Goal: Task Accomplishment & Management: Manage account settings

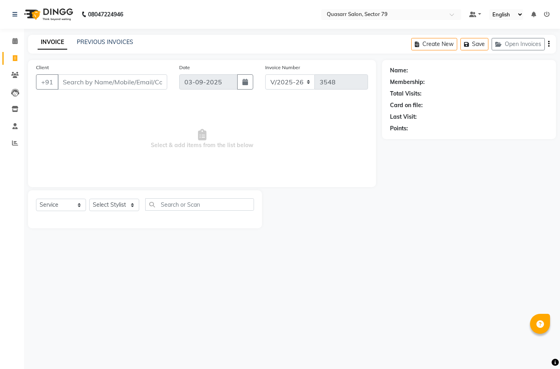
select select "7231"
select select "service"
click at [125, 81] on input "Client" at bounding box center [113, 81] width 110 height 15
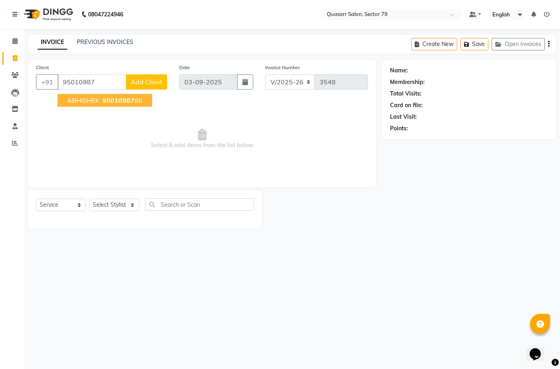
click at [110, 100] on span "95010987" at bounding box center [118, 100] width 32 height 8
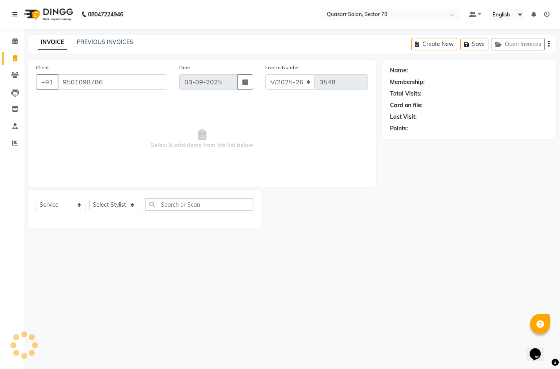
type input "9501098786"
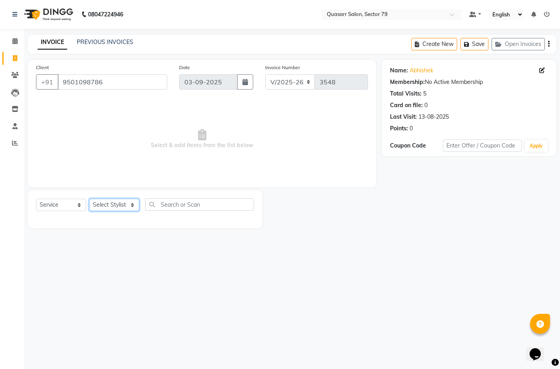
click at [109, 207] on select "Select Stylist ABOY ADDY MUA Aruna [PERSON_NAME] DEEP [PERSON_NAME] [PERSON_NAM…" at bounding box center [114, 205] width 50 height 12
click at [89, 199] on select "Select Stylist ABOY ADDY MUA Aruna [PERSON_NAME] DEEP [PERSON_NAME] [PERSON_NAM…" at bounding box center [114, 205] width 50 height 12
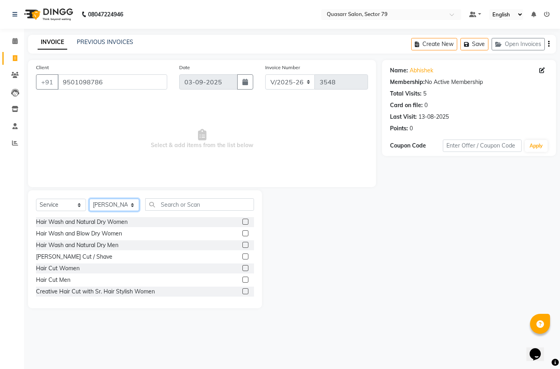
click at [118, 206] on select "Select Stylist ABOY ADDY MUA Aruna [PERSON_NAME] DEEP [PERSON_NAME] [PERSON_NAM…" at bounding box center [114, 205] width 50 height 12
click at [89, 199] on select "Select Stylist ABOY ADDY MUA Aruna [PERSON_NAME] DEEP [PERSON_NAME] [PERSON_NAM…" at bounding box center [114, 205] width 50 height 12
click at [111, 203] on select "Select Stylist ABOY ADDY MUA Aruna [PERSON_NAME] DEEP [PERSON_NAME] [PERSON_NAM…" at bounding box center [114, 205] width 50 height 12
select select "74664"
click at [89, 199] on select "Select Stylist ABOY ADDY MUA Aruna [PERSON_NAME] DEEP [PERSON_NAME] [PERSON_NAM…" at bounding box center [114, 205] width 50 height 12
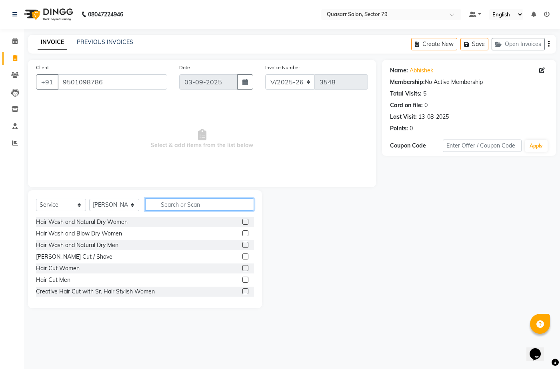
click at [163, 208] on input "text" at bounding box center [199, 204] width 109 height 12
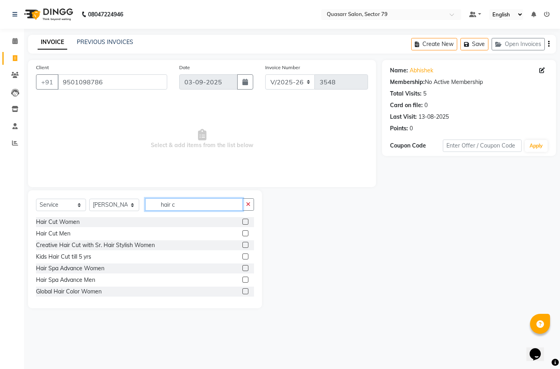
type input "hair c"
click at [242, 232] on label at bounding box center [245, 233] width 6 height 6
click at [242, 232] on input "checkbox" at bounding box center [244, 233] width 5 height 5
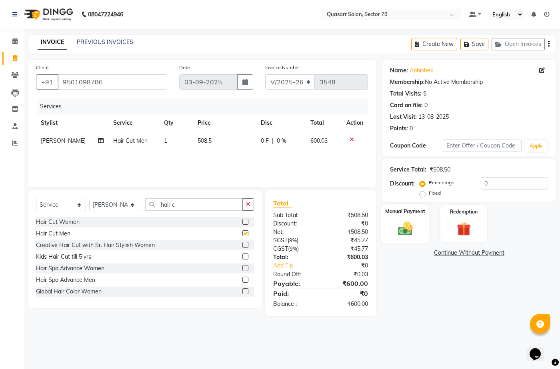
checkbox input "false"
click at [413, 226] on img at bounding box center [405, 228] width 24 height 17
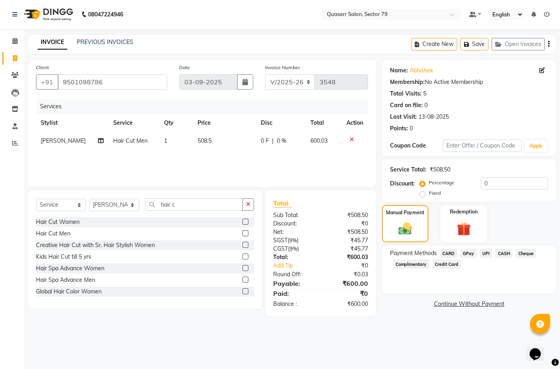
click at [485, 251] on span "UPI" at bounding box center [486, 253] width 12 height 9
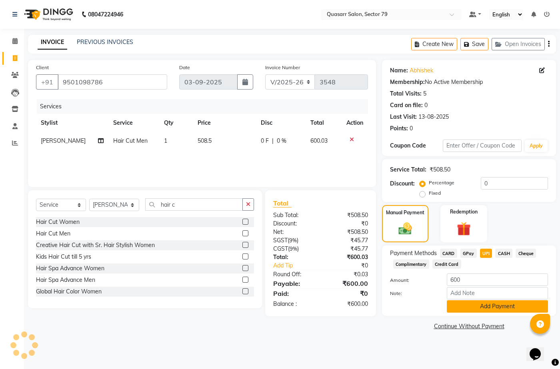
click at [497, 306] on button "Add Payment" at bounding box center [497, 306] width 101 height 12
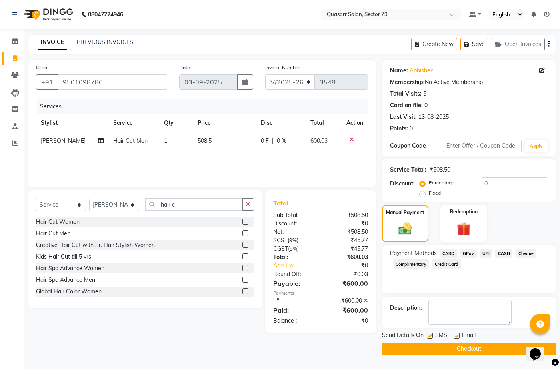
click at [456, 338] on label at bounding box center [457, 336] width 6 height 6
click at [456, 338] on input "checkbox" at bounding box center [456, 336] width 5 height 5
checkbox input "false"
click at [431, 338] on label at bounding box center [430, 336] width 6 height 6
click at [431, 338] on input "checkbox" at bounding box center [429, 336] width 5 height 5
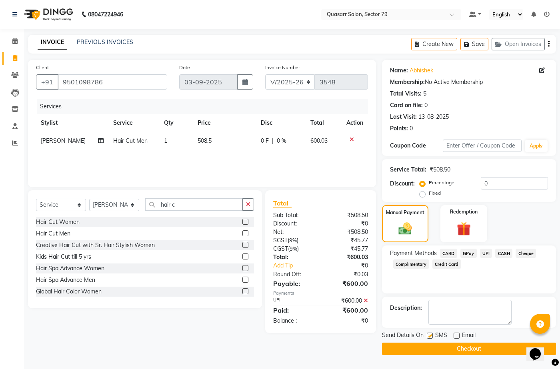
checkbox input "false"
click at [436, 357] on main "INVOICE PREVIOUS INVOICES Create New Save Open Invoices Client [PHONE_NUMBER] D…" at bounding box center [292, 201] width 536 height 332
click at [437, 352] on button "Checkout" at bounding box center [469, 349] width 174 height 12
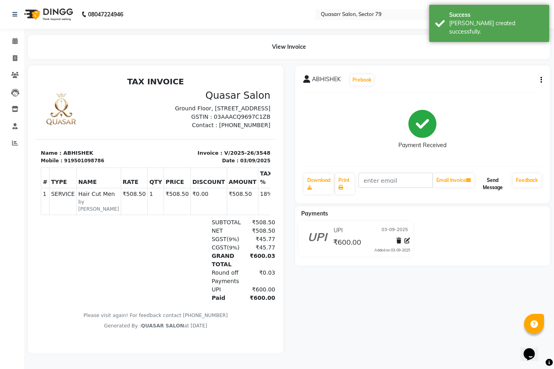
click at [506, 185] on button "Send Message" at bounding box center [493, 184] width 34 height 21
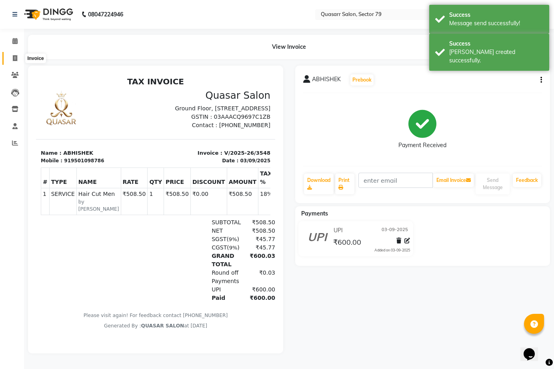
click at [14, 58] on icon at bounding box center [15, 58] width 4 height 6
select select "service"
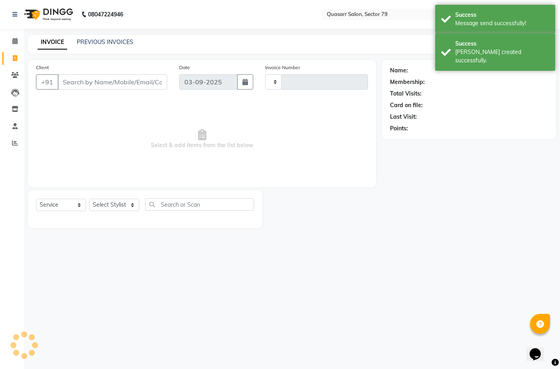
type input "3549"
select select "7231"
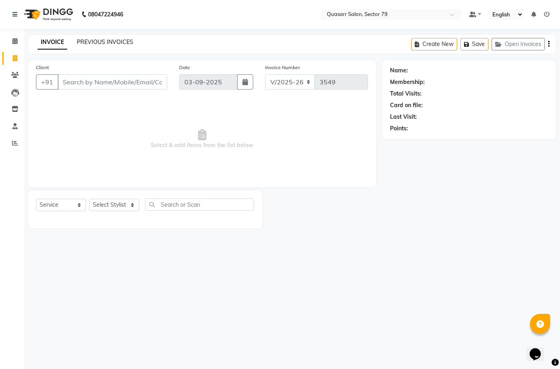
click at [113, 42] on link "PREVIOUS INVOICES" at bounding box center [105, 41] width 56 height 7
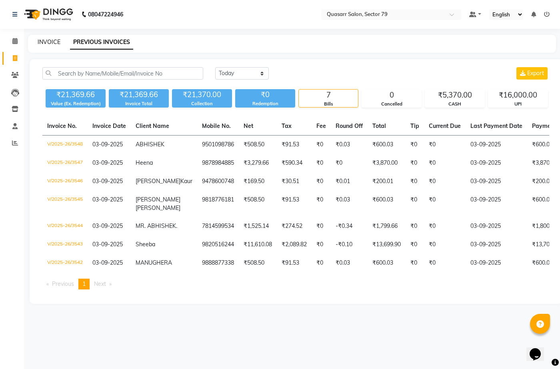
click at [54, 44] on link "INVOICE" at bounding box center [49, 41] width 23 height 7
select select "7231"
select select "service"
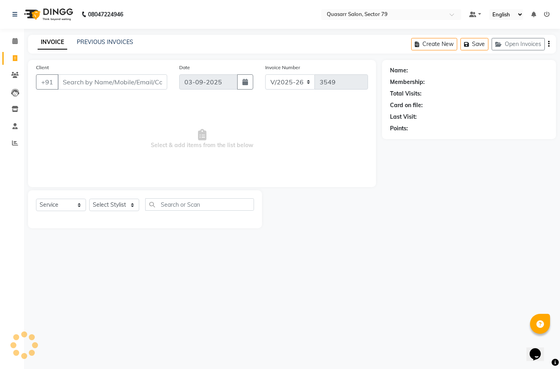
click at [69, 85] on input "Client" at bounding box center [113, 81] width 110 height 15
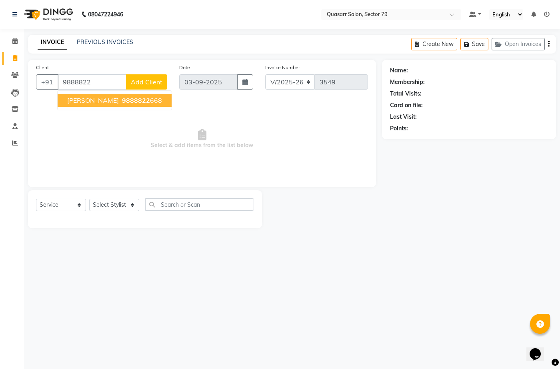
click at [80, 104] on span "[PERSON_NAME]" at bounding box center [93, 100] width 52 height 8
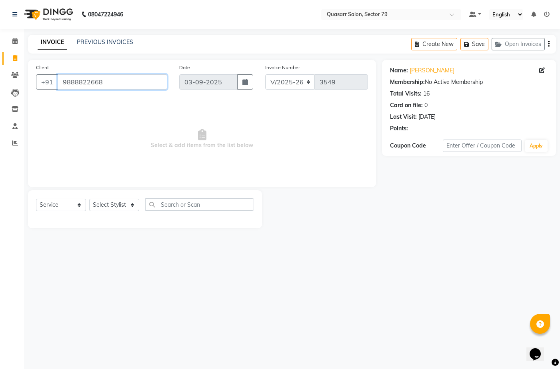
drag, startPoint x: 102, startPoint y: 78, endPoint x: 0, endPoint y: 81, distance: 102.4
click at [0, 81] on app-home "08047224946 Select Location × Quasarr Salon, Sector 79 Default Panel My Panel E…" at bounding box center [280, 120] width 560 height 240
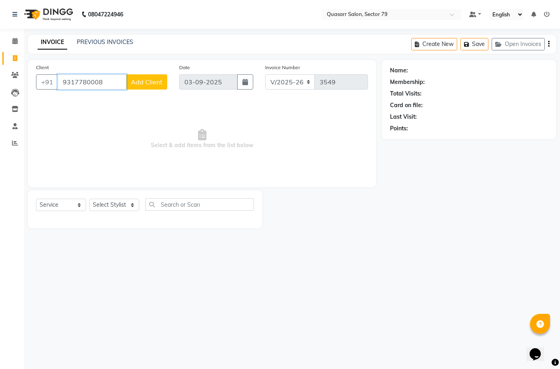
type input "9317780008"
click at [159, 82] on span "Add Client" at bounding box center [147, 82] width 32 height 8
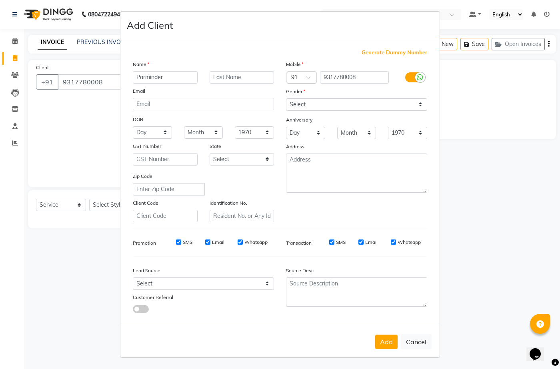
type input "Parminder"
click at [235, 76] on input "text" at bounding box center [242, 77] width 65 height 12
type input "[PERSON_NAME]"
drag, startPoint x: 332, startPoint y: 105, endPoint x: 335, endPoint y: 110, distance: 6.0
click at [332, 105] on select "Select [DEMOGRAPHIC_DATA] [DEMOGRAPHIC_DATA] Other Prefer Not To Say" at bounding box center [356, 104] width 141 height 12
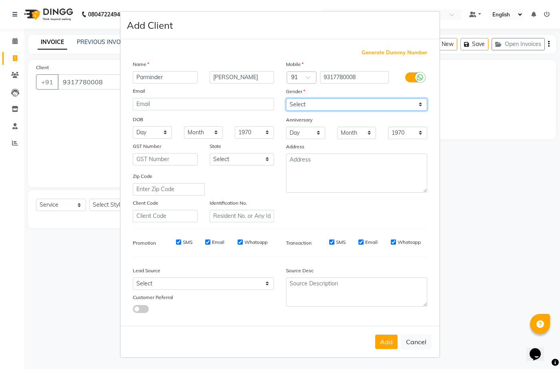
select select "[DEMOGRAPHIC_DATA]"
click at [286, 98] on select "Select [DEMOGRAPHIC_DATA] [DEMOGRAPHIC_DATA] Other Prefer Not To Say" at bounding box center [356, 104] width 141 height 12
click at [388, 342] on button "Add" at bounding box center [386, 342] width 22 height 14
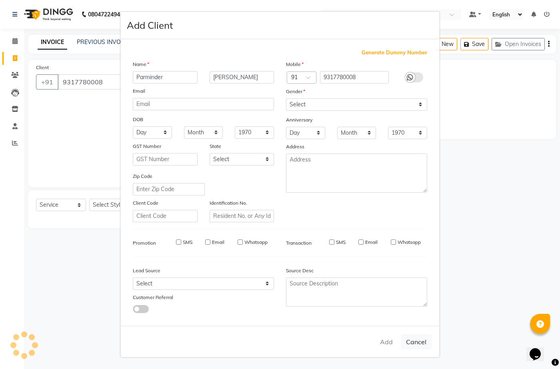
select select
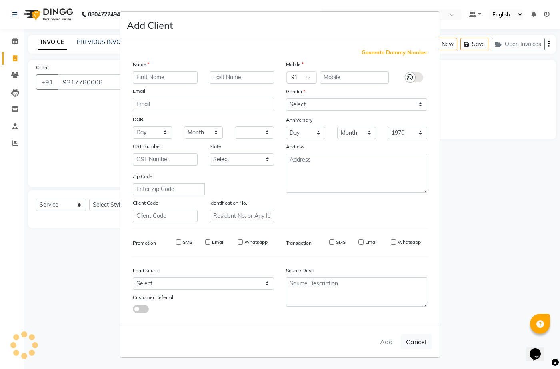
select select
checkbox input "false"
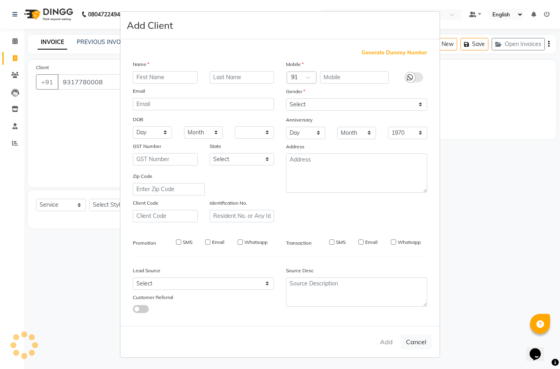
checkbox input "false"
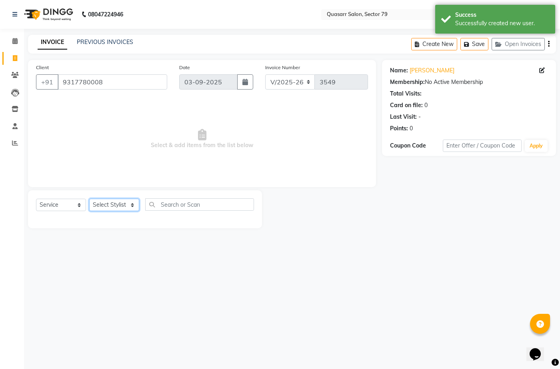
click at [111, 210] on select "Select Stylist ABOY ADDY MUA Aruna [PERSON_NAME] DEEP [PERSON_NAME] [PERSON_NAM…" at bounding box center [114, 205] width 50 height 12
select select "61618"
click at [89, 199] on select "Select Stylist ABOY ADDY MUA Aruna [PERSON_NAME] DEEP [PERSON_NAME] [PERSON_NAM…" at bounding box center [114, 205] width 50 height 12
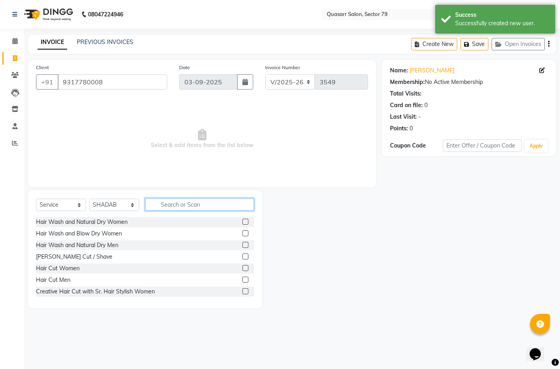
click at [195, 206] on input "text" at bounding box center [199, 204] width 109 height 12
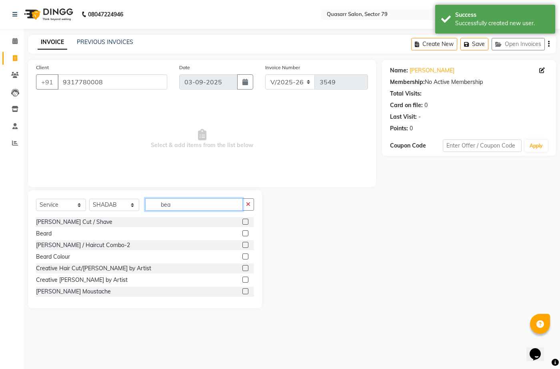
type input "bea"
click at [242, 235] on label at bounding box center [245, 233] width 6 height 6
click at [242, 235] on input "checkbox" at bounding box center [244, 233] width 5 height 5
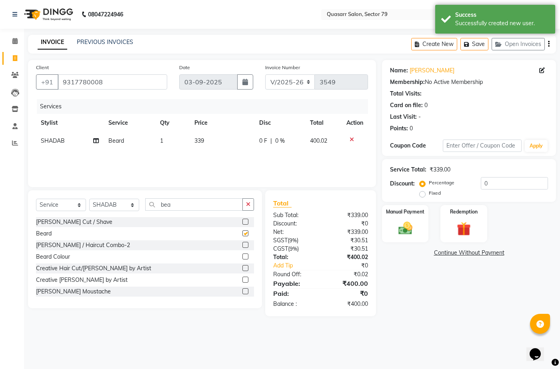
checkbox input "false"
drag, startPoint x: 182, startPoint y: 206, endPoint x: 130, endPoint y: 202, distance: 51.7
click at [132, 203] on div "Select Service Product Membership Package Voucher Prepaid Gift Card Select Styl…" at bounding box center [145, 207] width 218 height 19
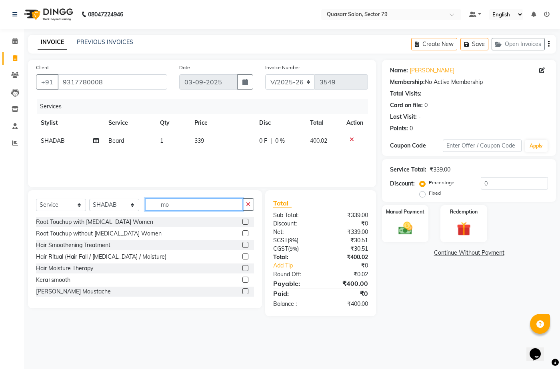
type input "mo"
click at [242, 290] on label at bounding box center [245, 291] width 6 height 6
click at [242, 290] on input "checkbox" at bounding box center [244, 291] width 5 height 5
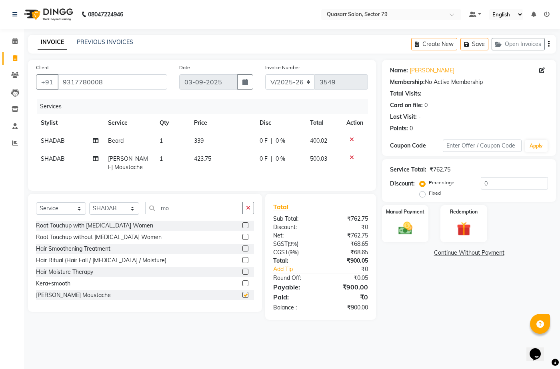
checkbox input "false"
click at [420, 228] on div "Manual Payment" at bounding box center [405, 223] width 48 height 39
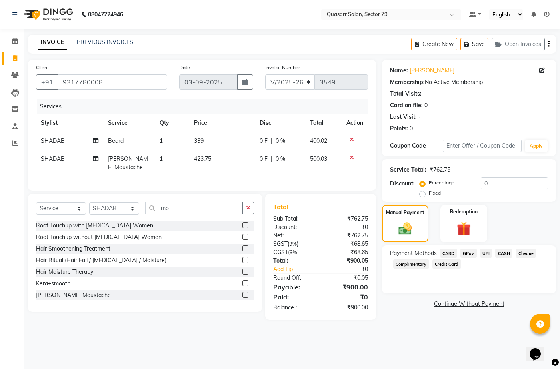
click at [486, 254] on span "UPI" at bounding box center [486, 253] width 12 height 9
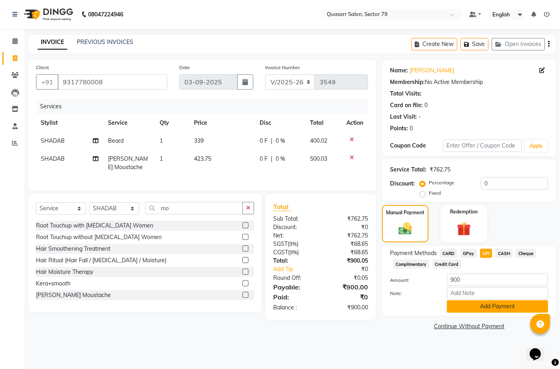
click at [488, 307] on button "Add Payment" at bounding box center [497, 306] width 101 height 12
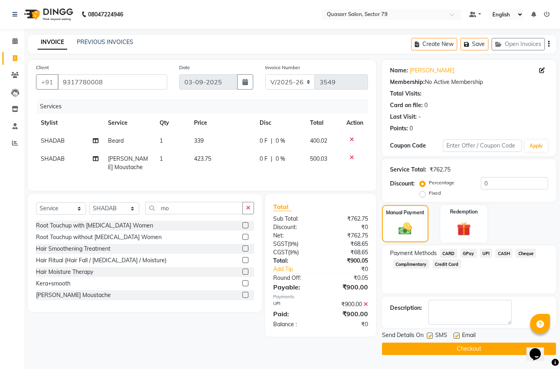
click at [459, 334] on label at bounding box center [457, 336] width 6 height 6
click at [459, 334] on input "checkbox" at bounding box center [456, 336] width 5 height 5
checkbox input "false"
drag, startPoint x: 428, startPoint y: 334, endPoint x: 436, endPoint y: 342, distance: 10.8
click at [429, 335] on label at bounding box center [430, 336] width 6 height 6
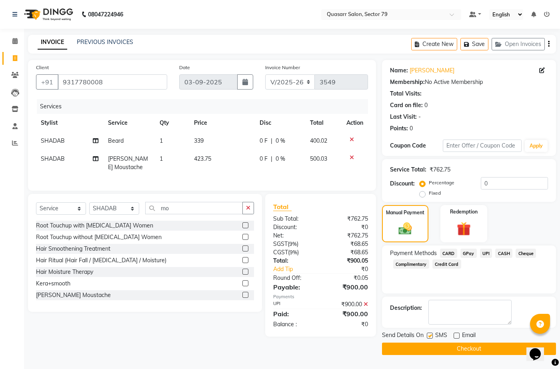
click at [429, 335] on input "checkbox" at bounding box center [429, 336] width 5 height 5
checkbox input "false"
click at [436, 346] on button "Checkout" at bounding box center [469, 349] width 174 height 12
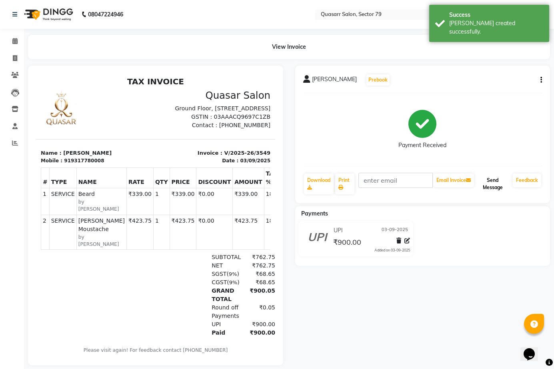
click at [498, 187] on button "Send Message" at bounding box center [493, 184] width 34 height 21
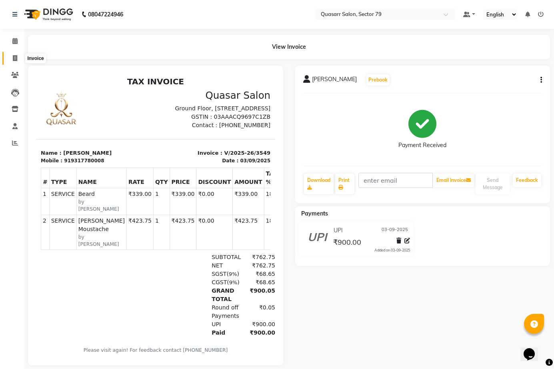
click at [16, 59] on icon at bounding box center [15, 58] width 4 height 6
select select "service"
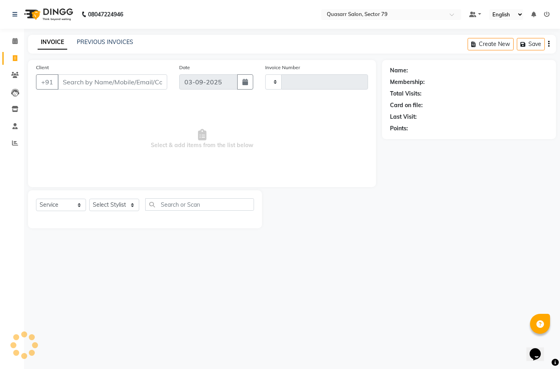
type input "3550"
select select "7231"
click at [105, 38] on div "INVOICE PREVIOUS INVOICES Create New Save Open Invoices" at bounding box center [292, 44] width 528 height 19
click at [106, 39] on link "PREVIOUS INVOICES" at bounding box center [105, 41] width 56 height 7
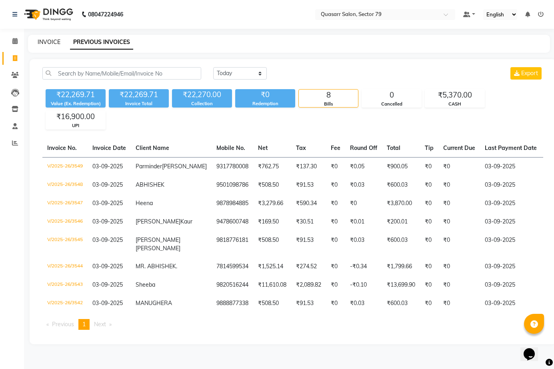
click at [55, 40] on link "INVOICE" at bounding box center [49, 41] width 23 height 7
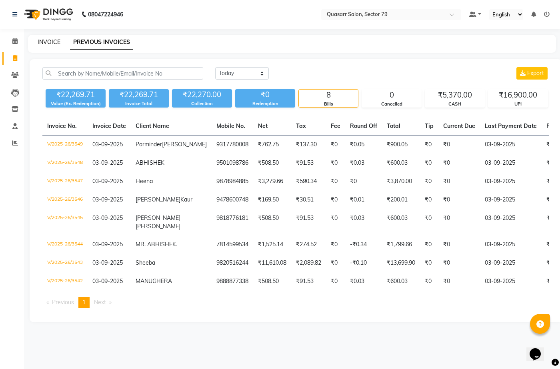
select select "7231"
select select "service"
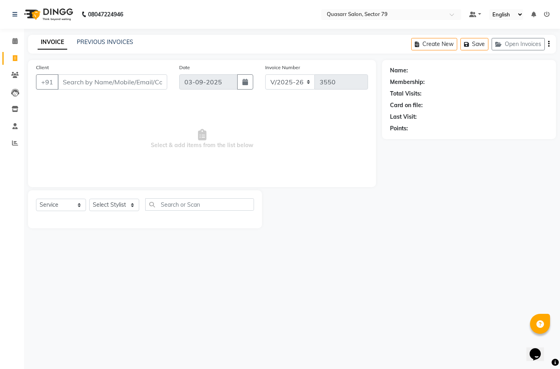
click at [72, 82] on input "Client" at bounding box center [113, 81] width 110 height 15
type input "9459218645"
click at [162, 84] on span "Add Client" at bounding box center [147, 82] width 32 height 8
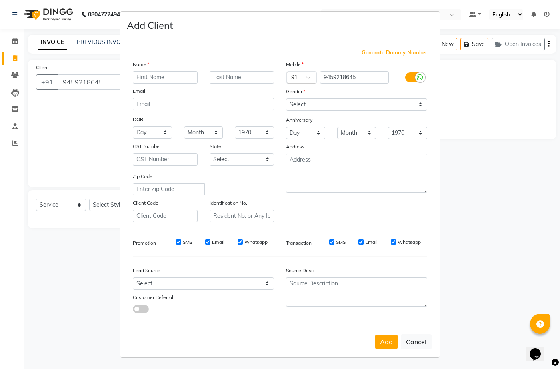
click at [426, 342] on button "Cancel" at bounding box center [416, 341] width 31 height 15
select select
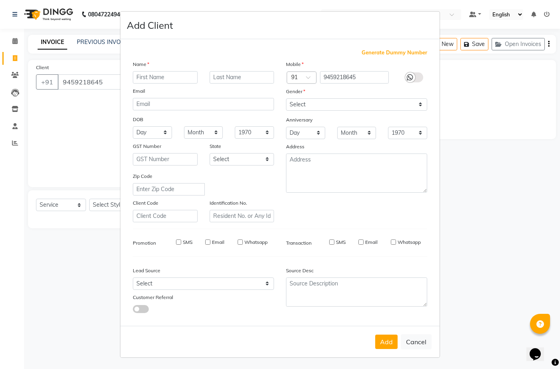
select select
checkbox input "false"
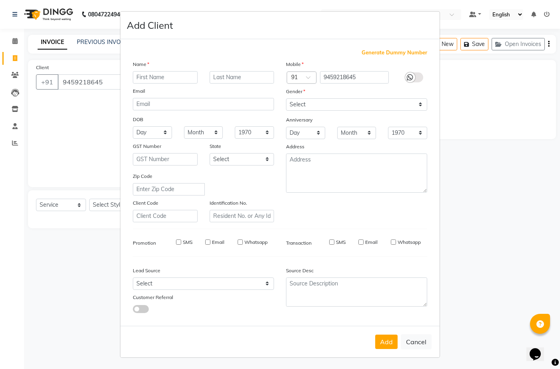
checkbox input "false"
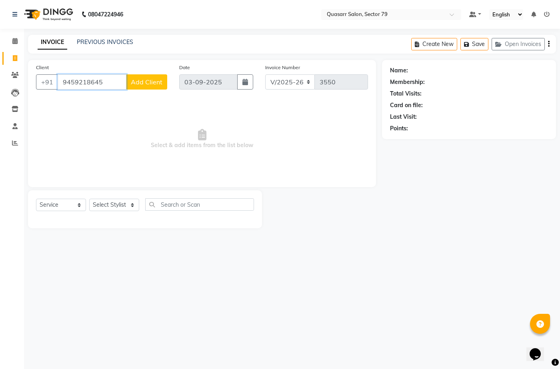
drag, startPoint x: 115, startPoint y: 84, endPoint x: 0, endPoint y: 79, distance: 114.9
click at [0, 79] on app-home "08047224946 Select Location × Quasarr Salon, Sector 79 Default Panel My Panel E…" at bounding box center [280, 120] width 560 height 240
click at [78, 103] on span "[PERSON_NAME]" at bounding box center [93, 100] width 52 height 8
type input "9888822668"
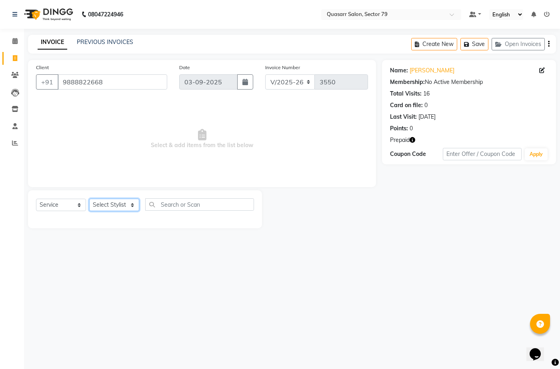
click at [106, 207] on select "Select Stylist ABOY ADDY MUA Aruna [PERSON_NAME] DEEP [PERSON_NAME] [PERSON_NAM…" at bounding box center [114, 205] width 50 height 12
select select "61618"
click at [89, 199] on select "Select Stylist ABOY ADDY MUA Aruna [PERSON_NAME] DEEP [PERSON_NAME] [PERSON_NAM…" at bounding box center [114, 205] width 50 height 12
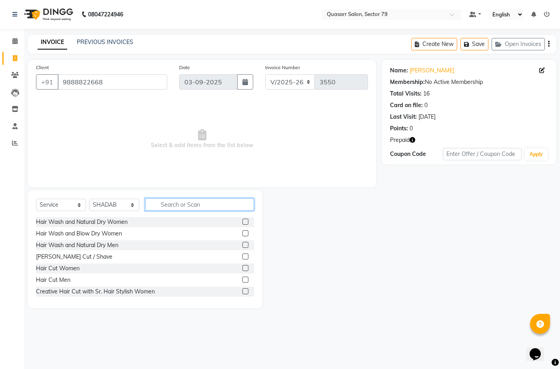
click at [194, 206] on input "text" at bounding box center [199, 204] width 109 height 12
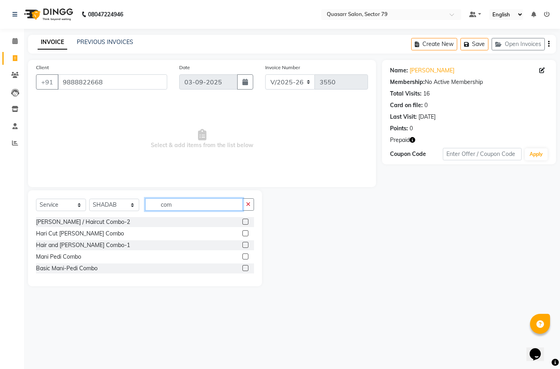
type input "com"
click at [245, 234] on label at bounding box center [245, 233] width 6 height 6
click at [245, 234] on input "checkbox" at bounding box center [244, 233] width 5 height 5
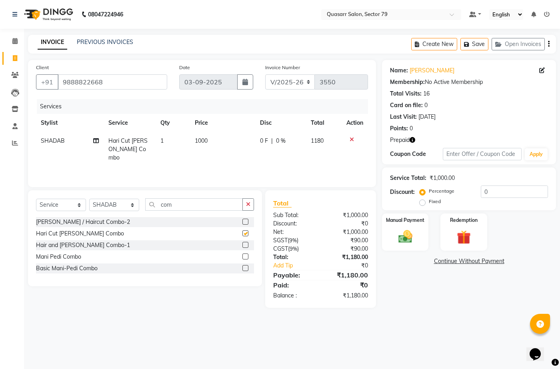
checkbox input "false"
click at [213, 140] on td "1000" at bounding box center [222, 149] width 65 height 35
select select "61618"
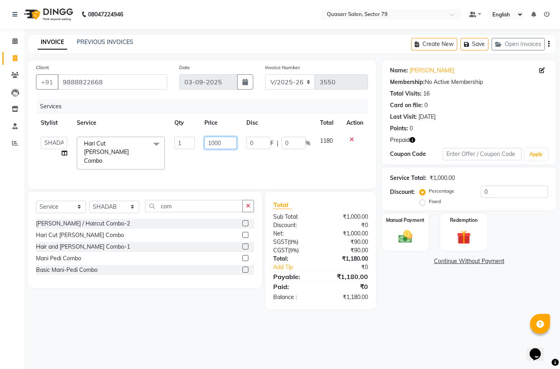
drag, startPoint x: 228, startPoint y: 141, endPoint x: 184, endPoint y: 139, distance: 44.0
click at [192, 142] on tr "ABOY ADDY MUA Aruna [PERSON_NAME] DEEP [PERSON_NAME] DEVI JAANVEER [PERSON_NAME…" at bounding box center [202, 153] width 332 height 42
type input "847.5"
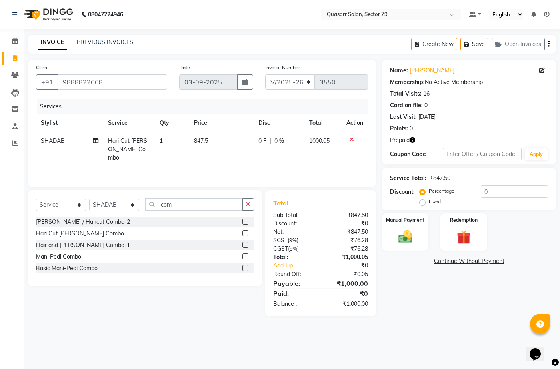
click at [239, 156] on td "847.5" at bounding box center [221, 149] width 64 height 35
select select "61618"
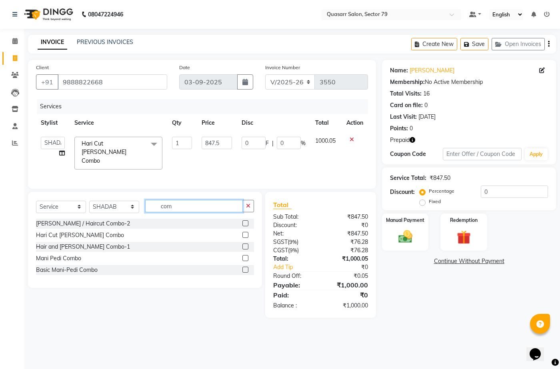
drag, startPoint x: 159, startPoint y: 206, endPoint x: 131, endPoint y: 206, distance: 28.4
click at [137, 206] on div "Select Service Product Membership Package Voucher Prepaid Gift Card Select Styl…" at bounding box center [145, 209] width 218 height 19
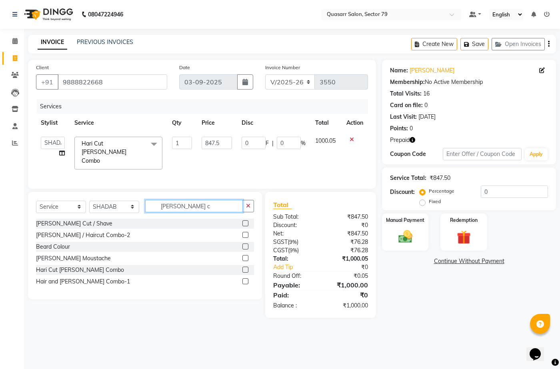
type input "[PERSON_NAME] c"
click at [248, 244] on label at bounding box center [245, 247] width 6 height 6
click at [248, 244] on input "checkbox" at bounding box center [244, 246] width 5 height 5
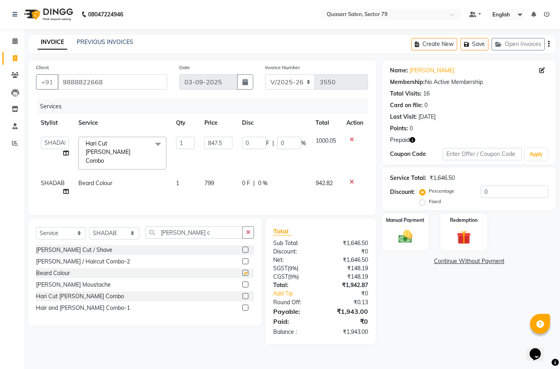
checkbox input "false"
click at [224, 174] on td "799" at bounding box center [219, 187] width 38 height 26
select select "61618"
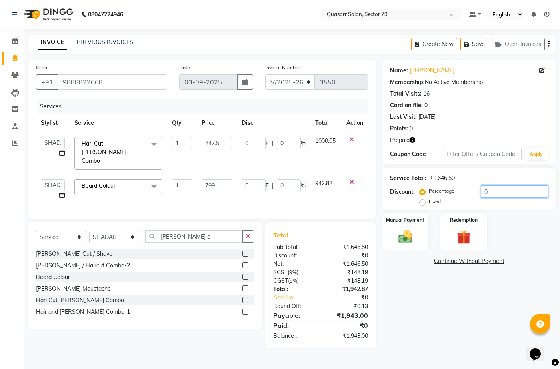
click at [514, 193] on input "0" at bounding box center [514, 192] width 67 height 12
type input "1"
type input "8.47"
type input "1"
type input "7.99"
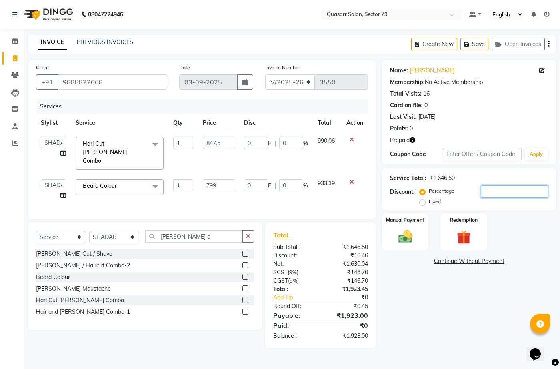
type input "1"
type input "15"
type input "127.13"
type input "15"
type input "119.85"
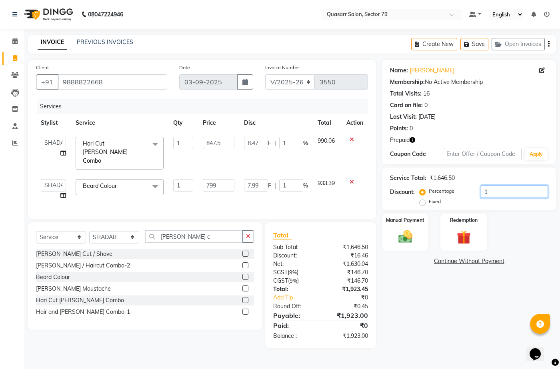
type input "15"
type input "15.2"
type input "128.82"
type input "15.2"
type input "121.45"
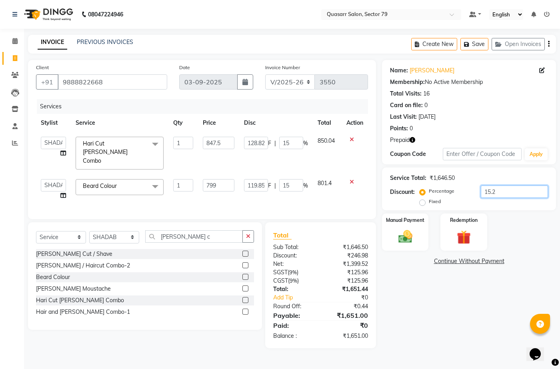
type input "15.2"
type input "15.25"
type input "129.24"
type input "15.25"
type input "121.85"
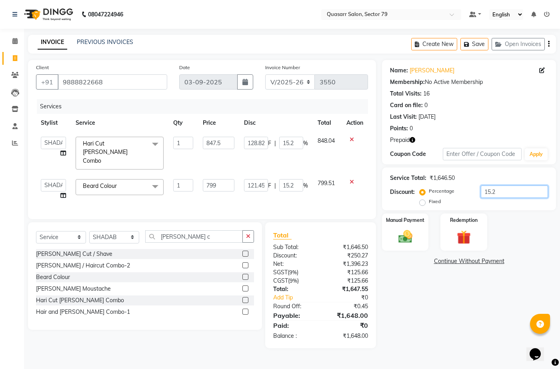
type input "15.25"
click at [433, 304] on div "Name: [PERSON_NAME] Membership: No Active Membership Total Visits: 16 Card on f…" at bounding box center [472, 204] width 180 height 288
click at [230, 148] on input "847.5" at bounding box center [218, 143] width 31 height 12
drag, startPoint x: 230, startPoint y: 144, endPoint x: 180, endPoint y: 140, distance: 50.1
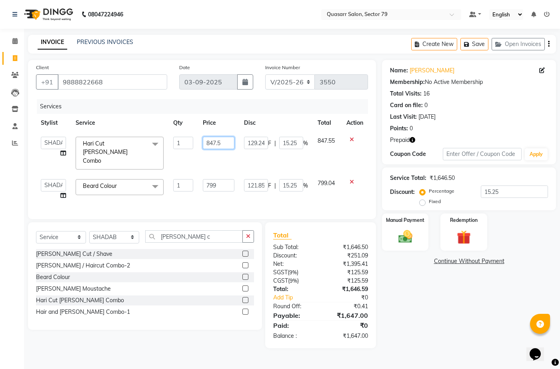
click at [182, 141] on tr "ABOY ADDY MUA Aruna [PERSON_NAME] DEEP [PERSON_NAME] DEVI JAANVEER [PERSON_NAME…" at bounding box center [202, 153] width 332 height 42
type input "1000"
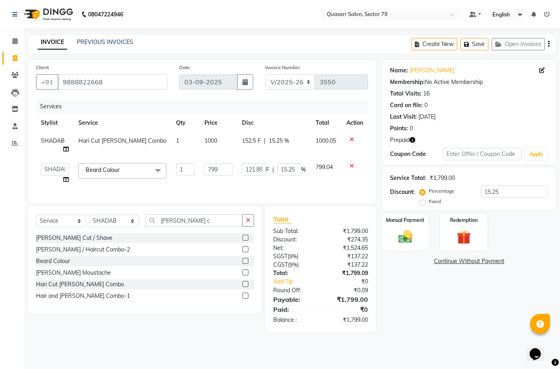
click at [214, 164] on td "799" at bounding box center [219, 173] width 38 height 30
click at [224, 170] on input "799" at bounding box center [218, 169] width 28 height 12
type input "7"
type input "800"
click at [234, 190] on div "Client [PHONE_NUMBER] Date [DATE] Invoice Number V/2025 V/[PHONE_NUMBER] Servic…" at bounding box center [202, 131] width 348 height 143
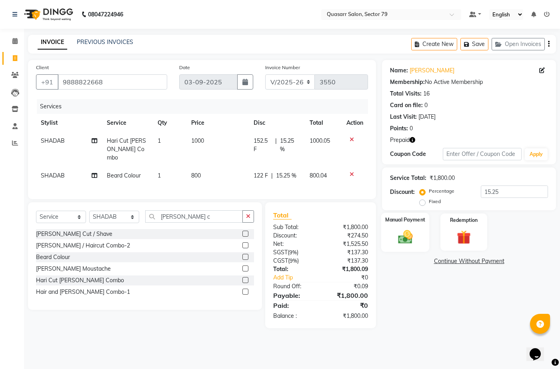
click at [410, 231] on img at bounding box center [405, 236] width 24 height 17
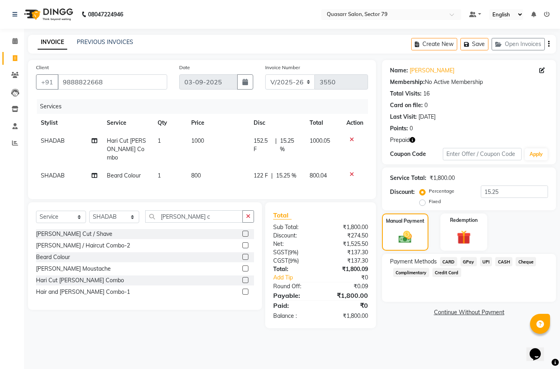
click at [483, 261] on span "UPI" at bounding box center [486, 261] width 12 height 9
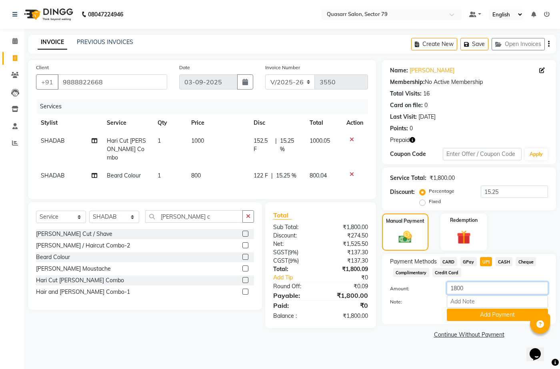
drag, startPoint x: 483, startPoint y: 288, endPoint x: 367, endPoint y: 284, distance: 116.1
click at [367, 284] on div "Client [PHONE_NUMBER] Date [DATE] Invoice Number V/2025 V/[PHONE_NUMBER] Servic…" at bounding box center [292, 200] width 540 height 281
type input "768"
click at [507, 314] on button "Add Payment" at bounding box center [497, 315] width 101 height 12
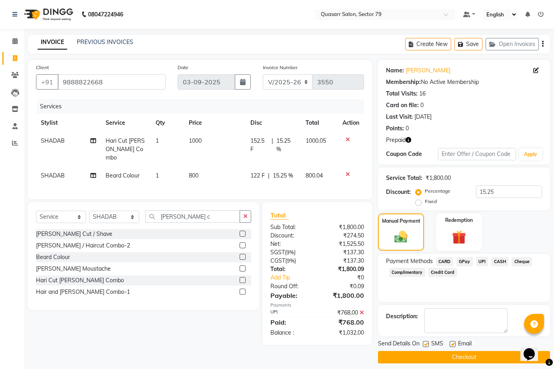
click at [499, 261] on span "CASH" at bounding box center [499, 261] width 17 height 9
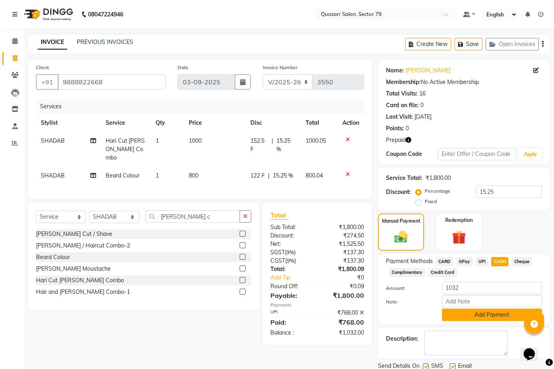
click at [470, 315] on button "Add Payment" at bounding box center [492, 315] width 100 height 12
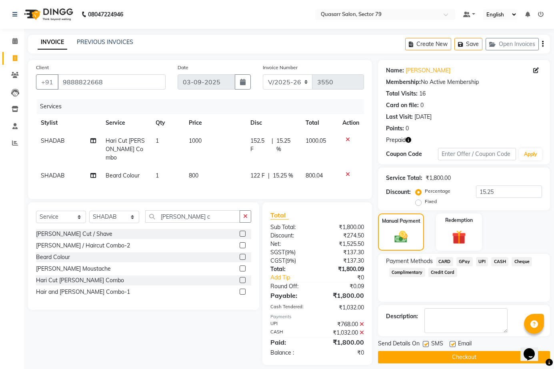
scroll to position [6, 0]
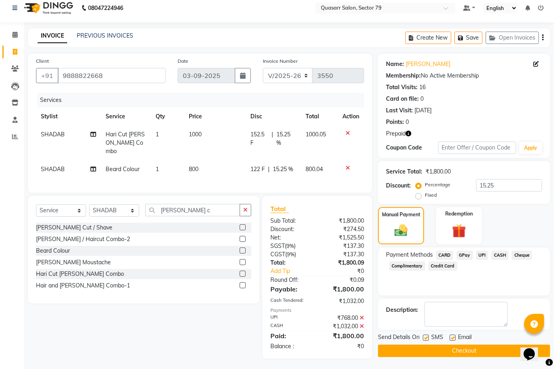
click at [452, 338] on label at bounding box center [453, 338] width 6 height 6
click at [452, 338] on input "checkbox" at bounding box center [452, 338] width 5 height 5
checkbox input "false"
click at [428, 337] on label at bounding box center [426, 338] width 6 height 6
click at [428, 337] on input "checkbox" at bounding box center [425, 338] width 5 height 5
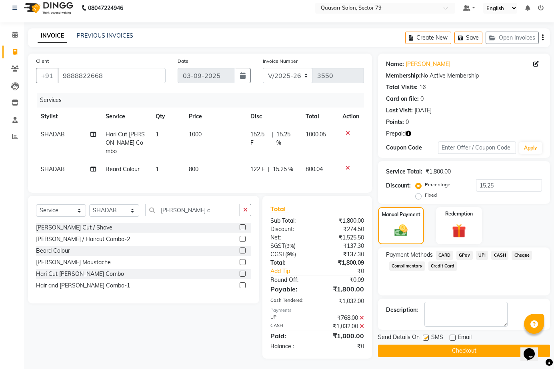
checkbox input "false"
click at [433, 352] on button "Checkout" at bounding box center [464, 351] width 172 height 12
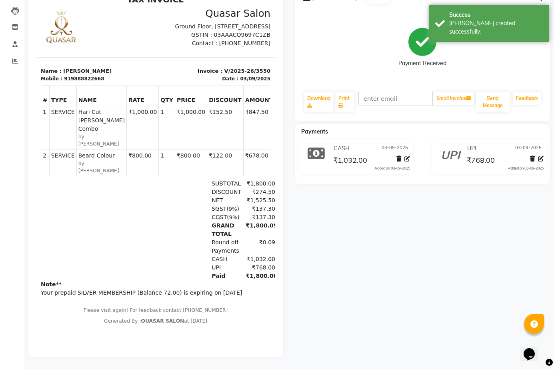
scroll to position [88, 0]
click at [500, 97] on button "Send Message" at bounding box center [493, 102] width 34 height 21
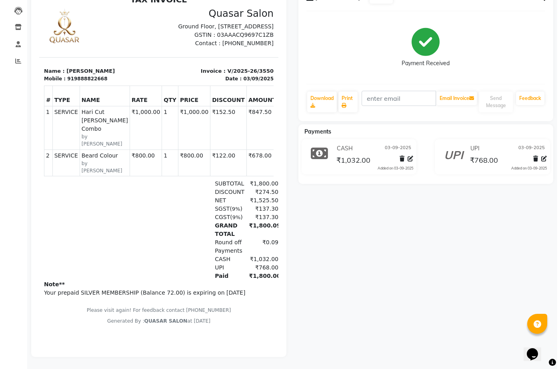
scroll to position [0, 0]
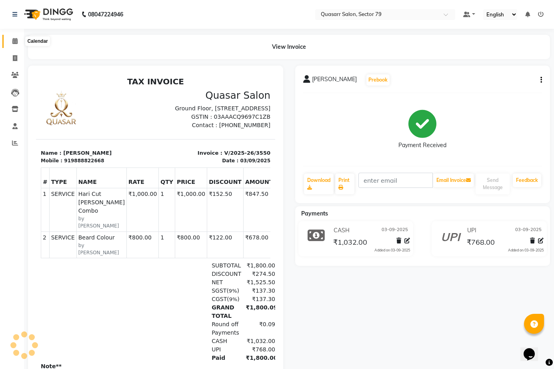
click at [10, 42] on span at bounding box center [15, 41] width 14 height 9
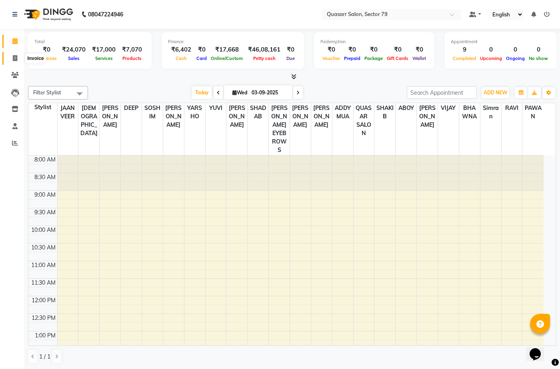
click at [13, 60] on icon at bounding box center [15, 58] width 4 height 6
select select "service"
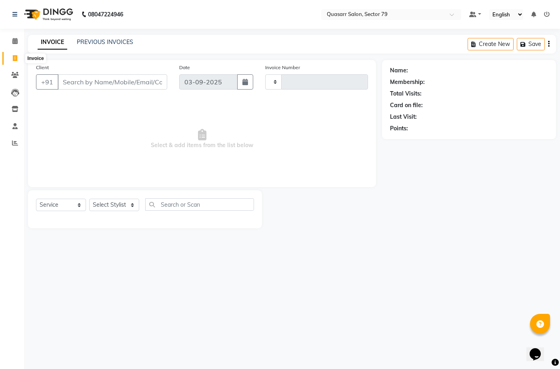
type input "3551"
select select "7231"
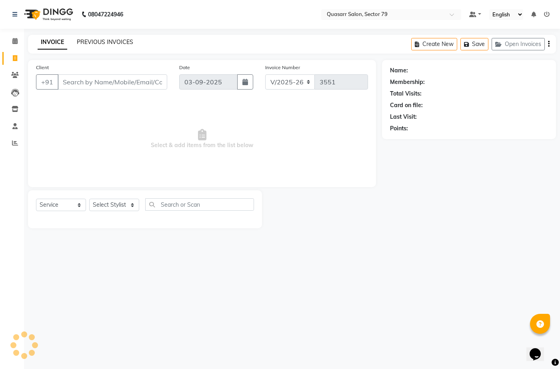
click at [104, 40] on link "PREVIOUS INVOICES" at bounding box center [105, 41] width 56 height 7
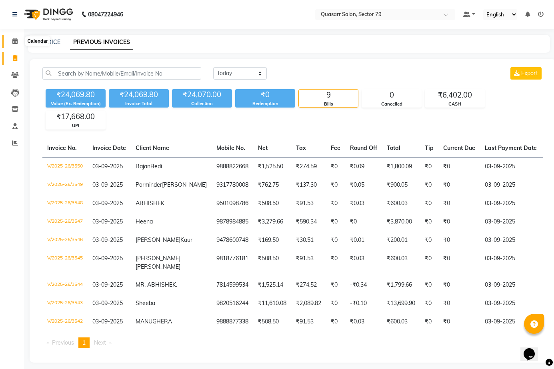
click at [16, 38] on icon at bounding box center [14, 41] width 5 height 6
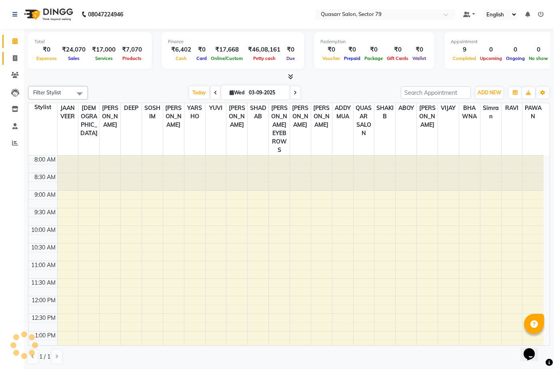
click at [15, 56] on icon at bounding box center [15, 58] width 4 height 6
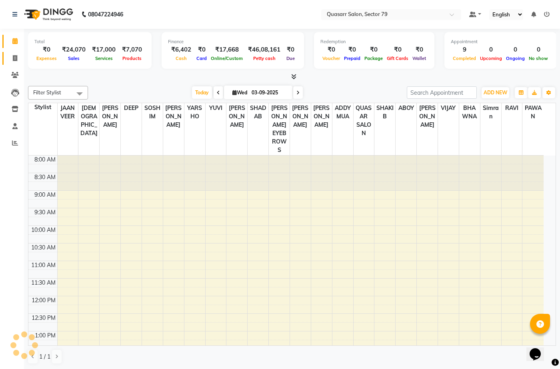
select select "service"
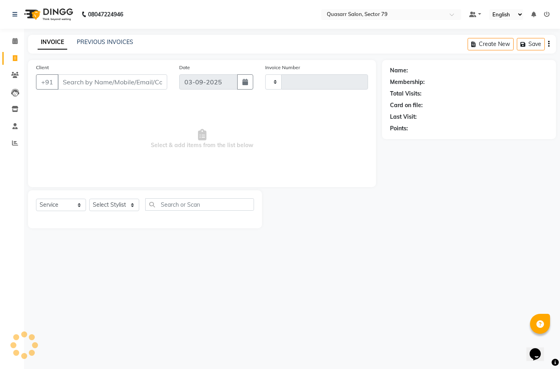
type input "3551"
select select "7231"
click at [92, 42] on link "PREVIOUS INVOICES" at bounding box center [105, 41] width 56 height 7
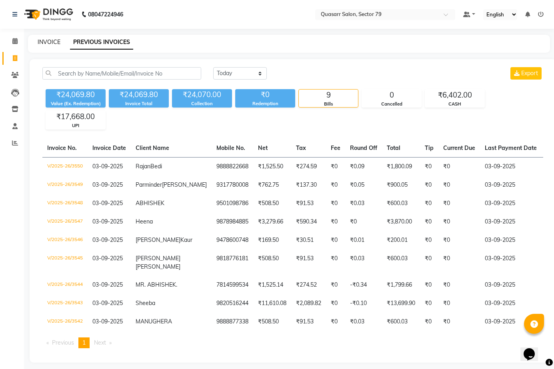
click at [46, 42] on link "INVOICE" at bounding box center [49, 41] width 23 height 7
select select "service"
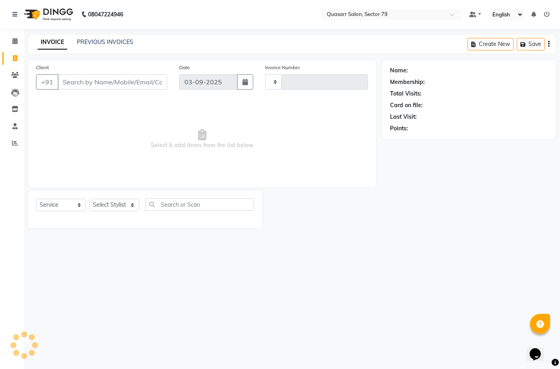
type input "3551"
select select "7231"
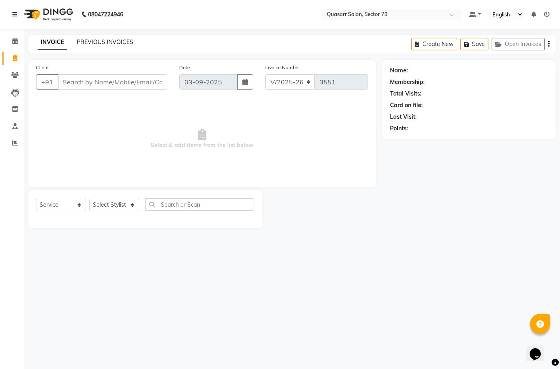
click at [92, 43] on link "PREVIOUS INVOICES" at bounding box center [105, 41] width 56 height 7
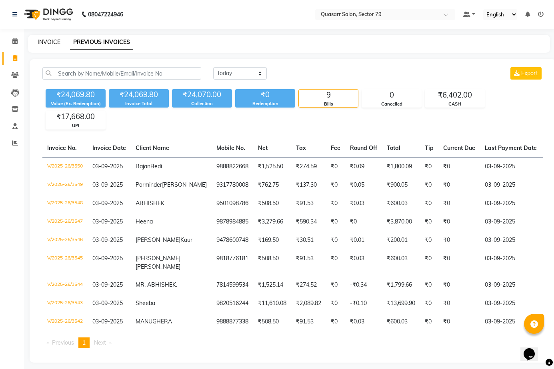
click at [46, 44] on link "INVOICE" at bounding box center [49, 41] width 23 height 7
select select "service"
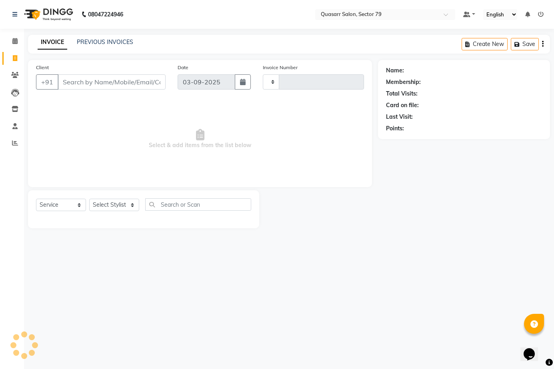
type input "3551"
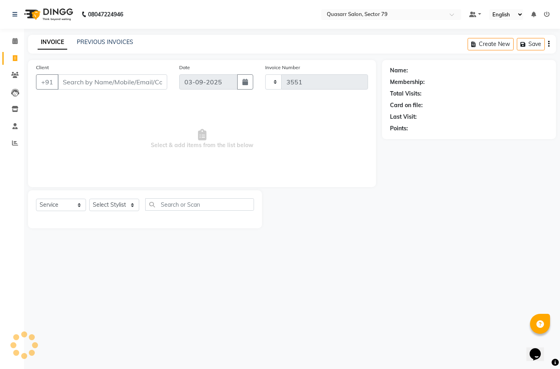
select select "7231"
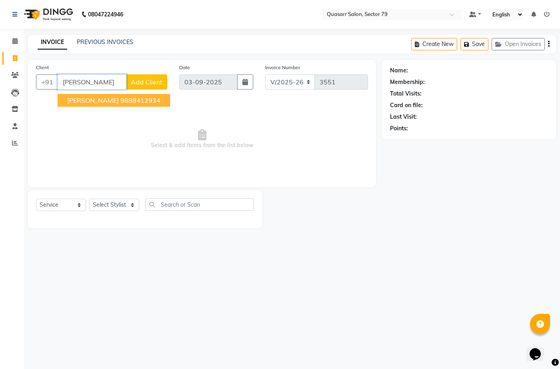
click at [120, 98] on ngb-highlight "9888412934" at bounding box center [140, 100] width 40 height 8
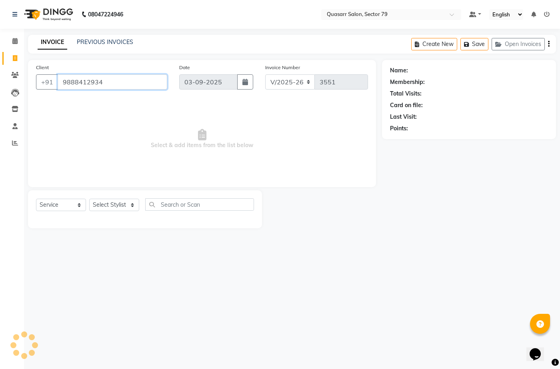
type input "9888412934"
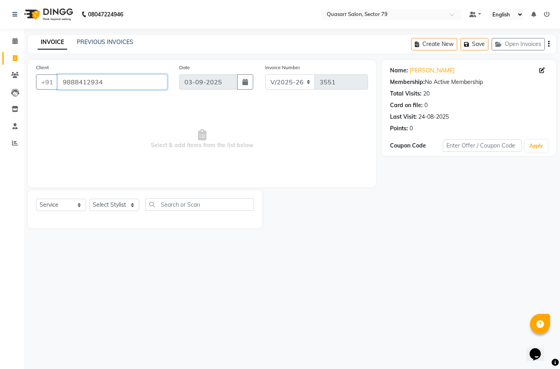
drag, startPoint x: 102, startPoint y: 83, endPoint x: 31, endPoint y: 76, distance: 71.1
click at [31, 76] on div "Client [PHONE_NUMBER]" at bounding box center [101, 79] width 143 height 33
drag, startPoint x: 114, startPoint y: 35, endPoint x: 114, endPoint y: 42, distance: 7.6
click at [114, 42] on div "INVOICE PREVIOUS INVOICES Create New Save Open Invoices" at bounding box center [292, 44] width 528 height 19
click at [114, 42] on link "PREVIOUS INVOICES" at bounding box center [105, 41] width 56 height 7
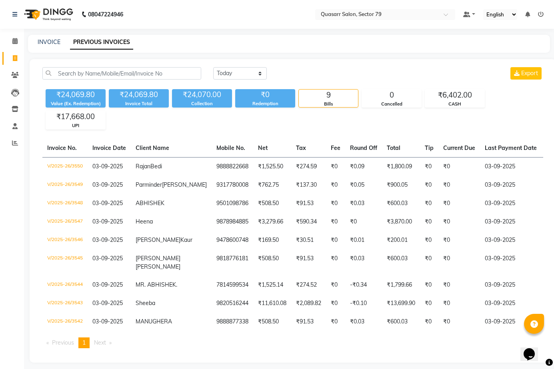
drag, startPoint x: 165, startPoint y: 62, endPoint x: 163, endPoint y: 71, distance: 9.8
click at [164, 67] on div "[DATE] [DATE] Custom Range Export ₹24,069.80 Value (Ex. Redemption) ₹24,069.80 …" at bounding box center [293, 211] width 526 height 304
click at [164, 76] on input "text" at bounding box center [121, 73] width 159 height 12
paste input "9888412934"
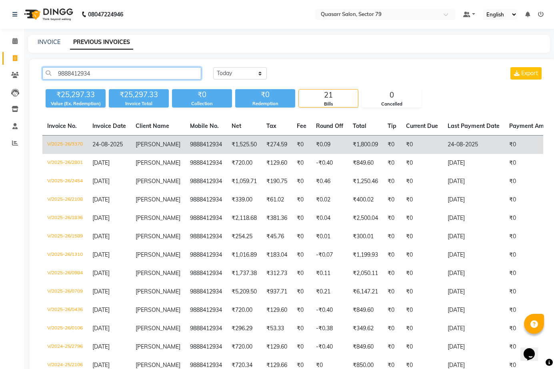
type input "9888412934"
click at [86, 145] on td "V/2025-26/3370" at bounding box center [64, 145] width 45 height 19
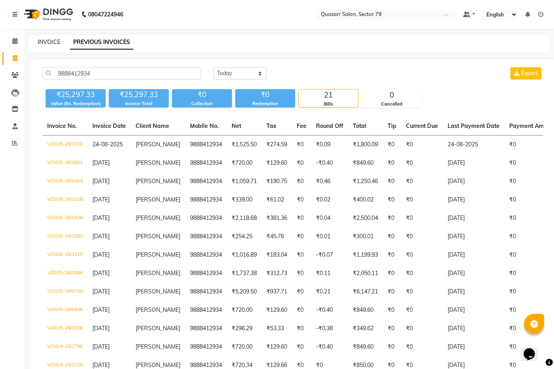
click at [52, 44] on link "INVOICE" at bounding box center [49, 41] width 23 height 7
select select "service"
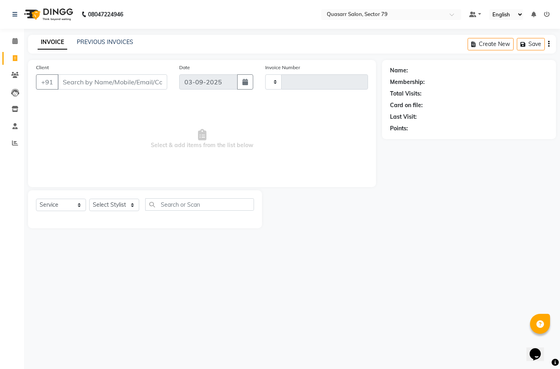
type input "3551"
select select "7231"
click at [100, 86] on input "Client" at bounding box center [113, 81] width 110 height 15
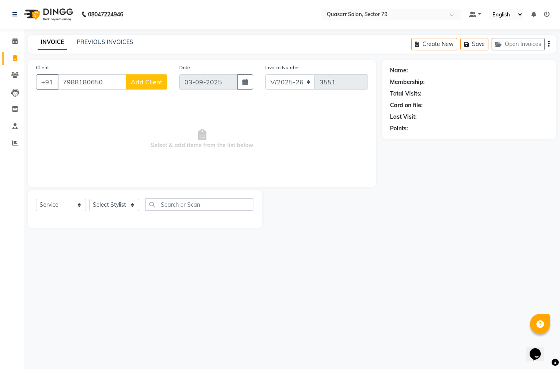
type input "7988180650"
click at [139, 83] on span "Add Client" at bounding box center [147, 82] width 32 height 8
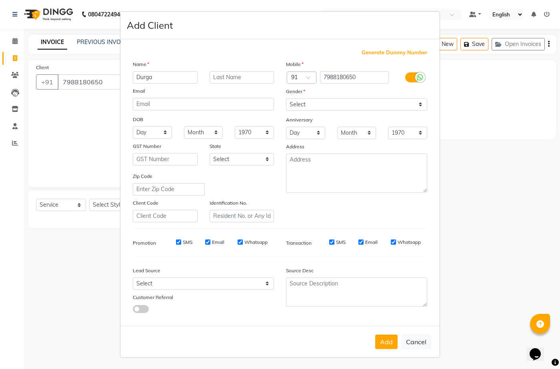
type input "Durga"
click at [238, 76] on input "text" at bounding box center [242, 77] width 65 height 12
type input "Verma"
click at [326, 107] on select "Select [DEMOGRAPHIC_DATA] [DEMOGRAPHIC_DATA] Other Prefer Not To Say" at bounding box center [356, 104] width 141 height 12
select select "[DEMOGRAPHIC_DATA]"
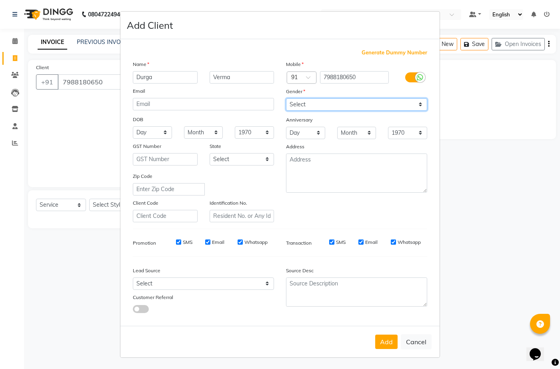
click at [286, 98] on select "Select [DEMOGRAPHIC_DATA] [DEMOGRAPHIC_DATA] Other Prefer Not To Say" at bounding box center [356, 104] width 141 height 12
click at [388, 342] on button "Add" at bounding box center [386, 342] width 22 height 14
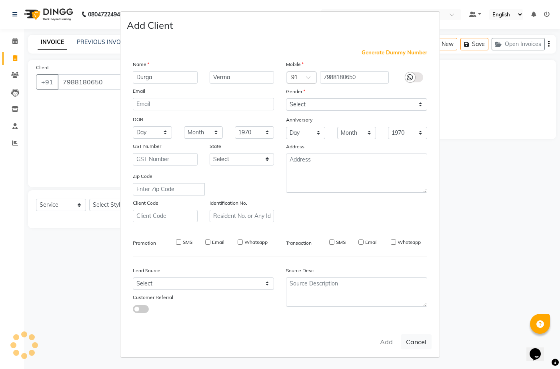
select select
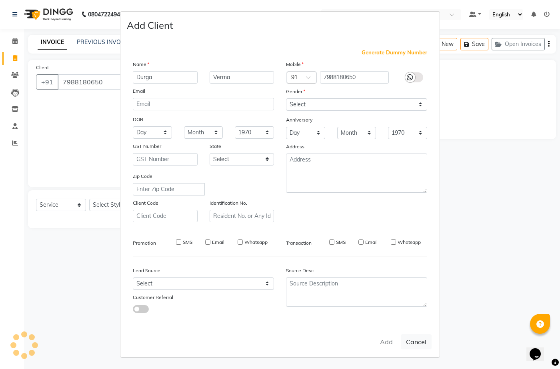
select select
checkbox input "false"
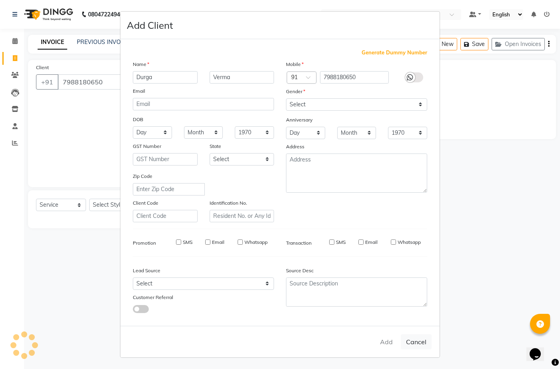
checkbox input "false"
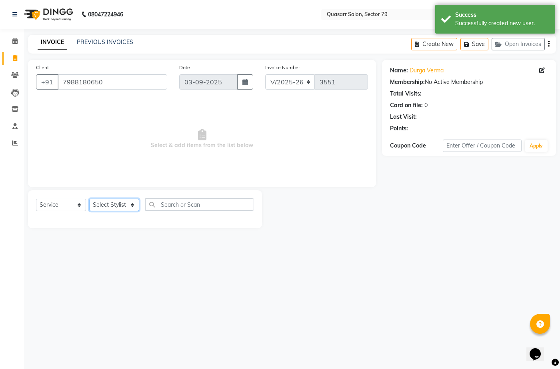
click at [123, 200] on select "Select Stylist ABOY ADDY MUA Aruna [PERSON_NAME] DEEP [PERSON_NAME] [PERSON_NAM…" at bounding box center [114, 205] width 50 height 12
select select "69599"
click at [89, 199] on select "Select Stylist ABOY ADDY MUA Aruna [PERSON_NAME] DEEP [PERSON_NAME] [PERSON_NAM…" at bounding box center [114, 205] width 50 height 12
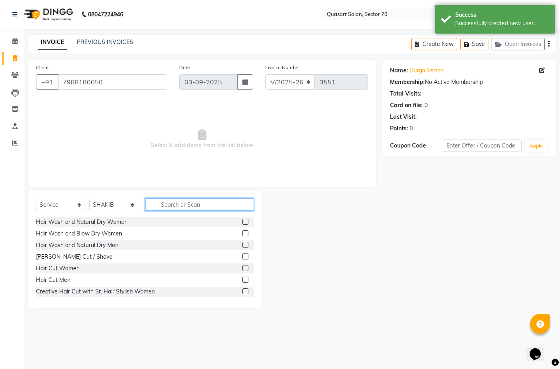
click at [175, 207] on input "text" at bounding box center [199, 204] width 109 height 12
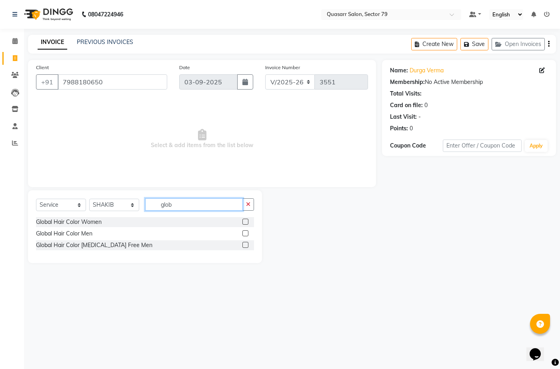
type input "glob"
click at [244, 223] on label at bounding box center [245, 222] width 6 height 6
click at [244, 223] on input "checkbox" at bounding box center [244, 222] width 5 height 5
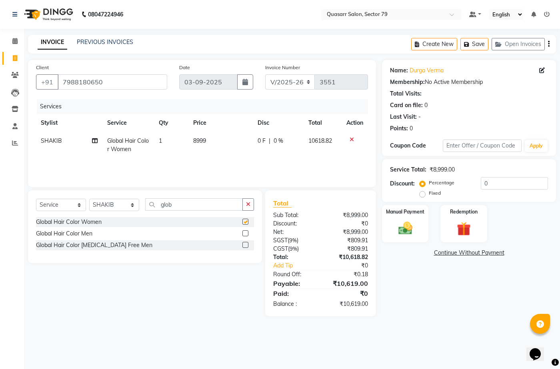
checkbox input "false"
drag, startPoint x: 146, startPoint y: 200, endPoint x: 135, endPoint y: 199, distance: 10.9
click at [136, 199] on div "Select Service Product Membership Package Voucher Prepaid Gift Card Select Styl…" at bounding box center [145, 207] width 218 height 19
type input "moi"
click at [246, 236] on label at bounding box center [245, 233] width 6 height 6
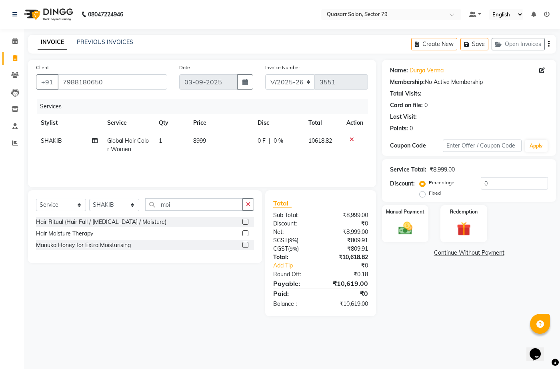
click at [246, 236] on input "checkbox" at bounding box center [244, 233] width 5 height 5
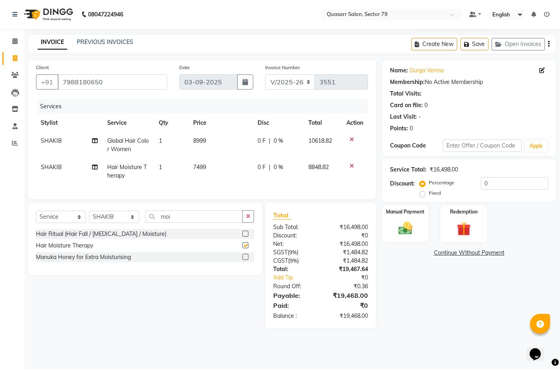
checkbox input "false"
click at [57, 222] on select "Select Service Product Membership Package Voucher Prepaid Gift Card" at bounding box center [61, 217] width 50 height 12
select select "product"
click at [36, 217] on select "Select Service Product Membership Package Voucher Prepaid Gift Card" at bounding box center [61, 217] width 50 height 12
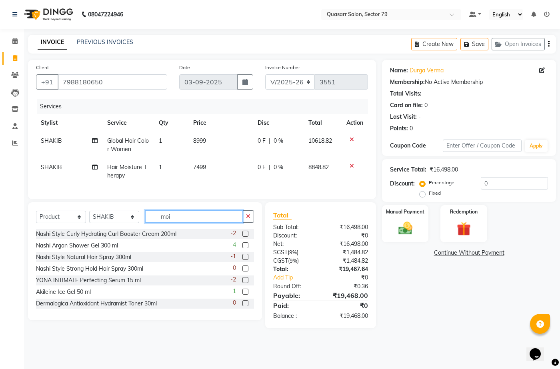
click at [179, 223] on input "moi" at bounding box center [194, 216] width 98 height 12
type input "m"
type input "resto"
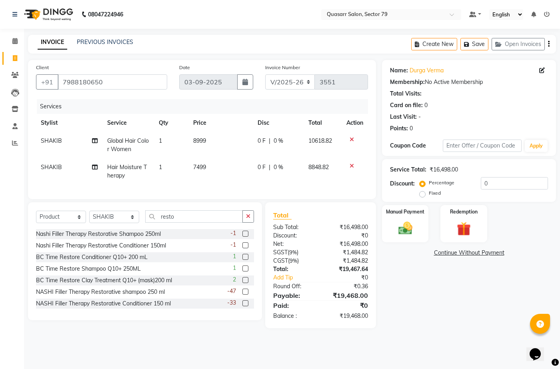
click at [242, 237] on label at bounding box center [245, 234] width 6 height 6
click at [242, 237] on input "checkbox" at bounding box center [244, 234] width 5 height 5
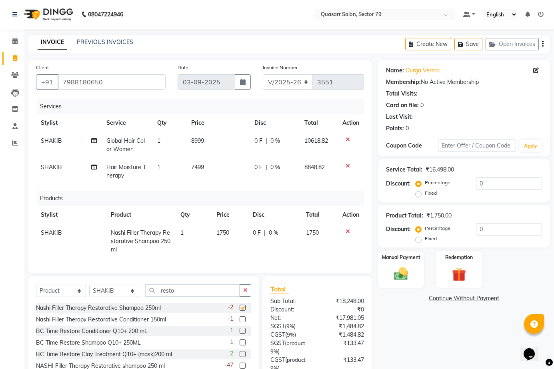
checkbox input "false"
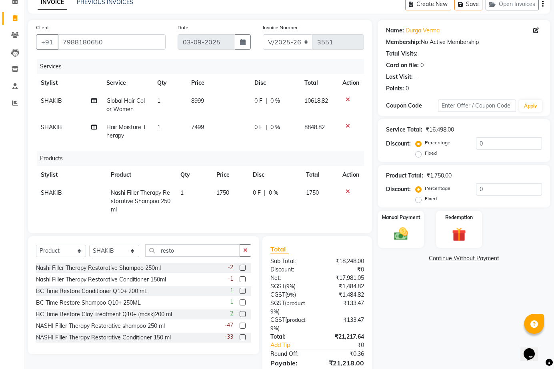
click at [221, 194] on span "1750" at bounding box center [222, 192] width 13 height 7
select select "69599"
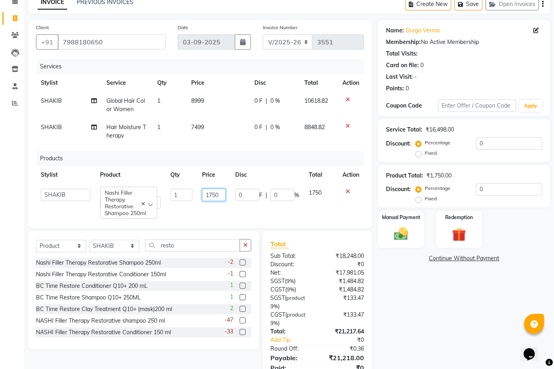
click at [212, 196] on input "1750" at bounding box center [214, 195] width 24 height 12
type input "1850"
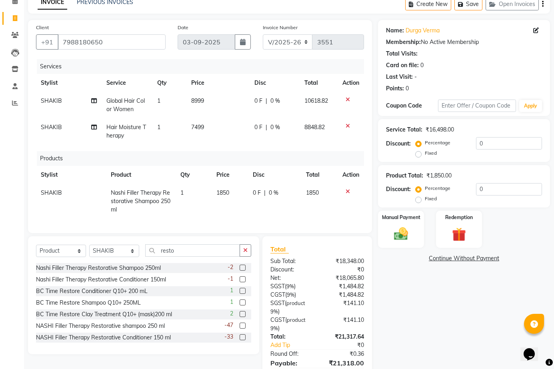
click at [186, 212] on td "1" at bounding box center [194, 201] width 36 height 35
select select "69599"
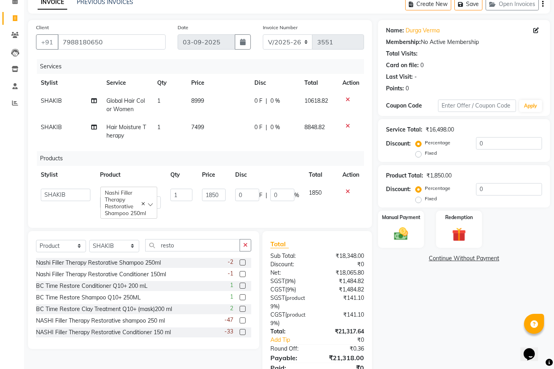
click at [240, 272] on label at bounding box center [243, 274] width 6 height 6
click at [240, 272] on input "checkbox" at bounding box center [242, 274] width 5 height 5
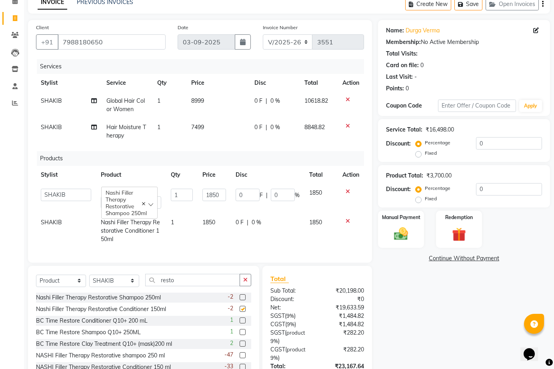
checkbox input "false"
click at [206, 219] on span "1850" at bounding box center [208, 222] width 13 height 7
select select "69599"
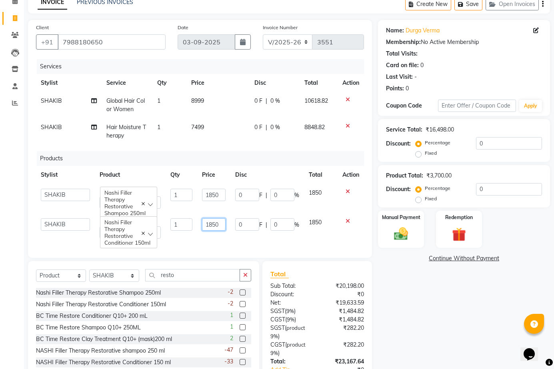
drag, startPoint x: 213, startPoint y: 222, endPoint x: 222, endPoint y: 268, distance: 46.4
click at [212, 222] on input "1850" at bounding box center [214, 224] width 24 height 12
type input "1750"
click at [224, 234] on td "1750" at bounding box center [213, 229] width 33 height 30
select select "69599"
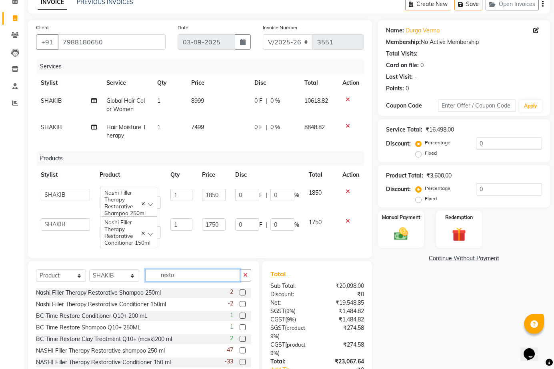
drag, startPoint x: 178, startPoint y: 275, endPoint x: 126, endPoint y: 273, distance: 51.2
click at [128, 274] on div "Select Service Product Membership Package Voucher Prepaid Gift Card Select Styl…" at bounding box center [143, 278] width 215 height 19
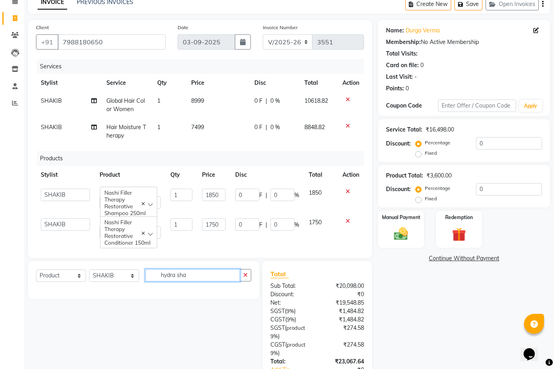
drag, startPoint x: 208, startPoint y: 275, endPoint x: 118, endPoint y: 272, distance: 90.0
click at [118, 272] on div "Select Service Product Membership Package Voucher Prepaid Gift Card Select Styl…" at bounding box center [143, 278] width 215 height 19
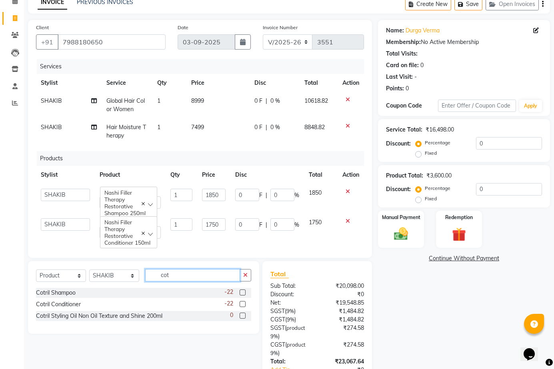
type input "cot"
click at [242, 292] on label at bounding box center [243, 293] width 6 height 6
click at [242, 292] on input "checkbox" at bounding box center [242, 292] width 5 height 5
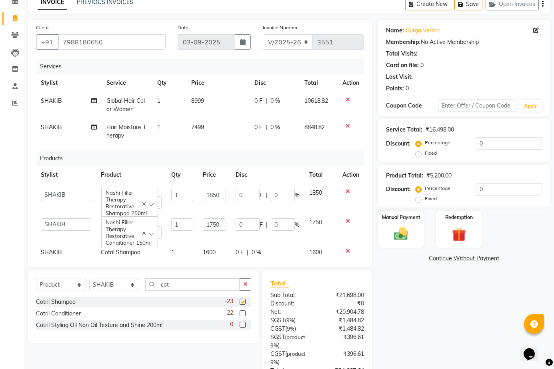
click at [242, 292] on div "Select Service Product Membership Package Voucher Prepaid Gift Card Select Styl…" at bounding box center [143, 287] width 215 height 19
checkbox input "false"
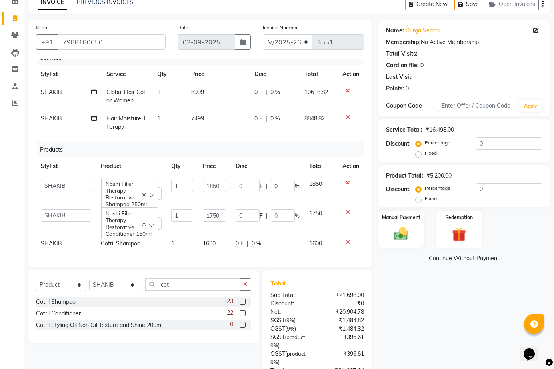
scroll to position [80, 0]
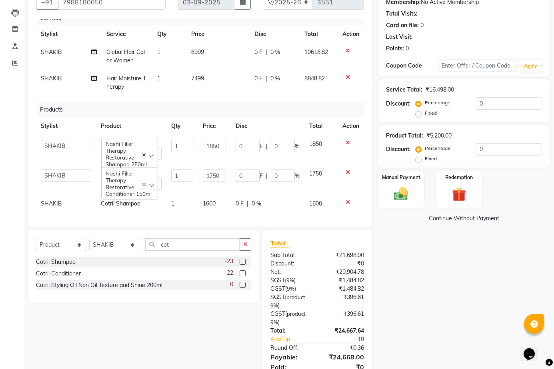
click at [242, 272] on label at bounding box center [243, 273] width 6 height 6
click at [242, 272] on input "checkbox" at bounding box center [242, 273] width 5 height 5
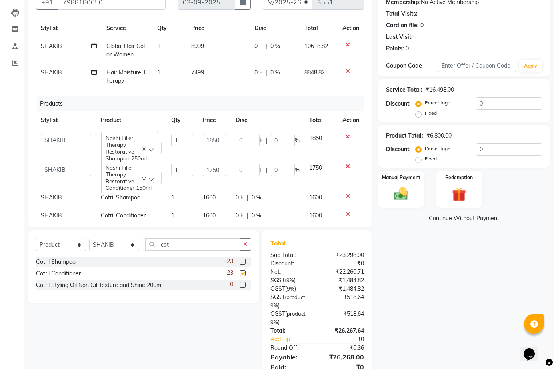
checkbox input "false"
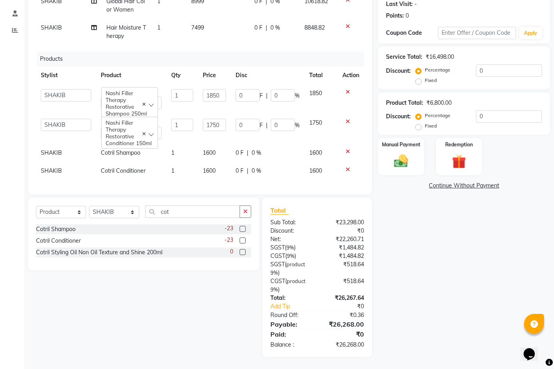
scroll to position [33, 0]
drag, startPoint x: 182, startPoint y: 212, endPoint x: 148, endPoint y: 210, distance: 34.1
click at [148, 210] on input "cot" at bounding box center [192, 212] width 95 height 12
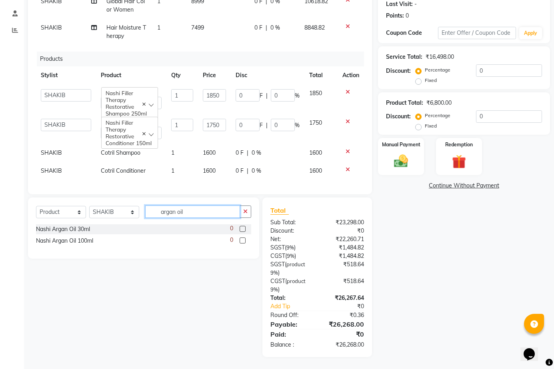
type input "argan oil"
click at [244, 232] on label at bounding box center [243, 229] width 6 height 6
click at [244, 232] on input "checkbox" at bounding box center [242, 229] width 5 height 5
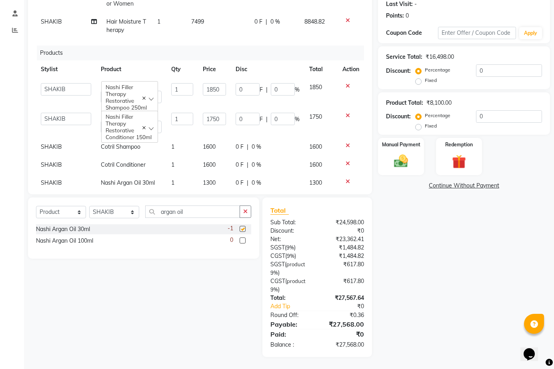
checkbox input "false"
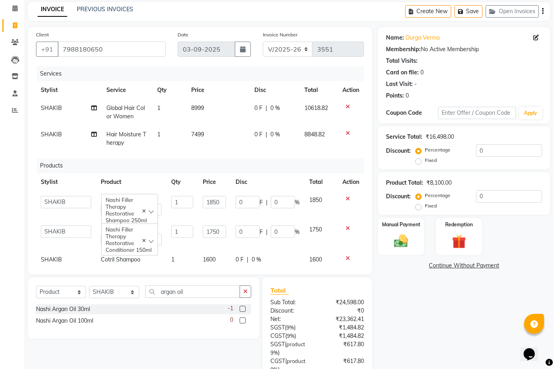
click at [200, 112] on td "8999" at bounding box center [217, 112] width 63 height 26
select select "69599"
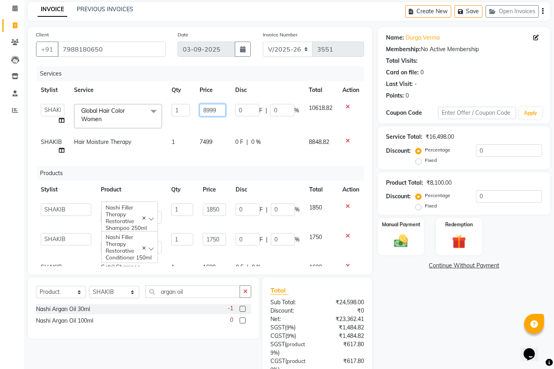
drag, startPoint x: 218, startPoint y: 110, endPoint x: 170, endPoint y: 111, distance: 48.4
click at [172, 110] on tr "ABOY ADDY MUA Aruna [PERSON_NAME] DEEP [PERSON_NAME] DEVI JAANVEER [PERSON_NAME…" at bounding box center [200, 116] width 328 height 34
type input "8500"
click at [197, 124] on td "8500" at bounding box center [213, 116] width 36 height 34
select select "69599"
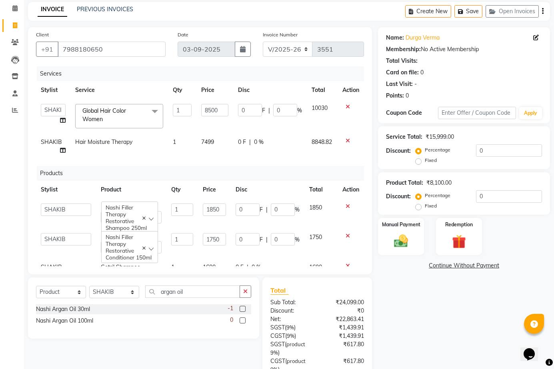
click at [211, 142] on td "7499" at bounding box center [214, 146] width 37 height 26
select select "69599"
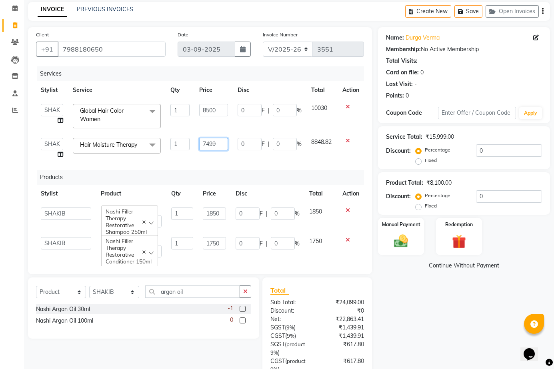
drag, startPoint x: 216, startPoint y: 143, endPoint x: 134, endPoint y: 142, distance: 82.4
click at [134, 142] on tr "ABOY ADDY MUA Aruna [PERSON_NAME] DEEP [PERSON_NAME] DEVI JAANVEER [PERSON_NAME…" at bounding box center [200, 148] width 328 height 30
type input "8500"
click at [186, 158] on td "1" at bounding box center [180, 148] width 29 height 30
select select "69599"
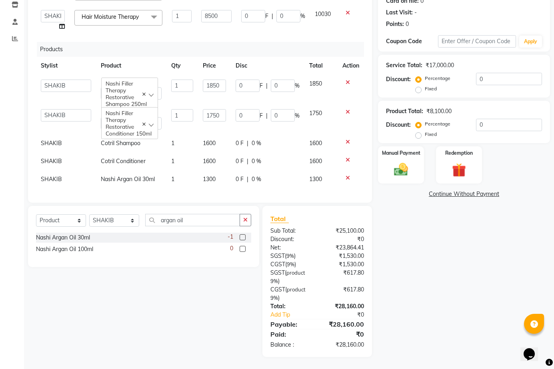
scroll to position [0, 0]
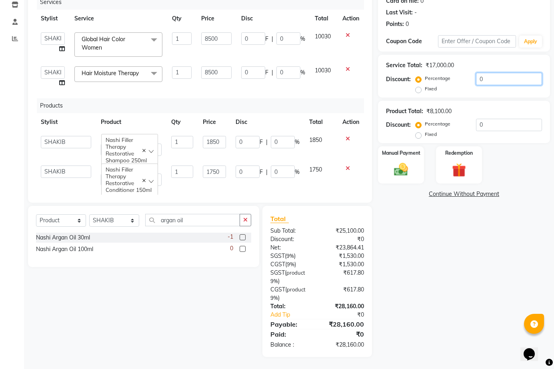
click at [496, 78] on input "0" at bounding box center [509, 79] width 66 height 12
drag, startPoint x: 220, startPoint y: 39, endPoint x: 167, endPoint y: 42, distance: 53.7
click at [167, 42] on tr "ABOY ADDY MUA Aruna [PERSON_NAME] DEEP [PERSON_NAME] DEVI JAANVEER [PERSON_NAME…" at bounding box center [200, 45] width 328 height 34
type input "7203"
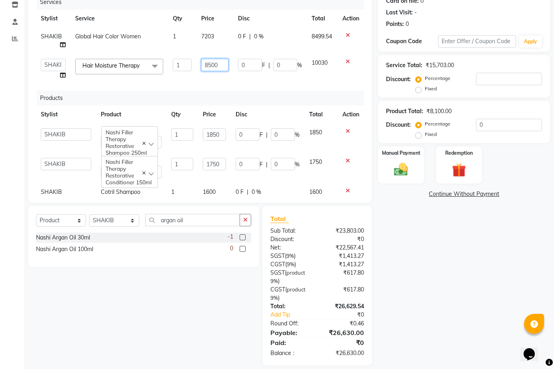
drag, startPoint x: 219, startPoint y: 72, endPoint x: 125, endPoint y: 72, distance: 93.6
click at [130, 72] on tr "ABOY ADDY MUA Aruna [PERSON_NAME] DEEP [PERSON_NAME] DEVI JAANVEER [PERSON_NAME…" at bounding box center [200, 69] width 328 height 30
type input "7203"
click at [185, 75] on tr "ABOY ADDY MUA Aruna [PERSON_NAME] DEEP [PERSON_NAME] DEVI JAANVEER [PERSON_NAME…" at bounding box center [200, 69] width 328 height 30
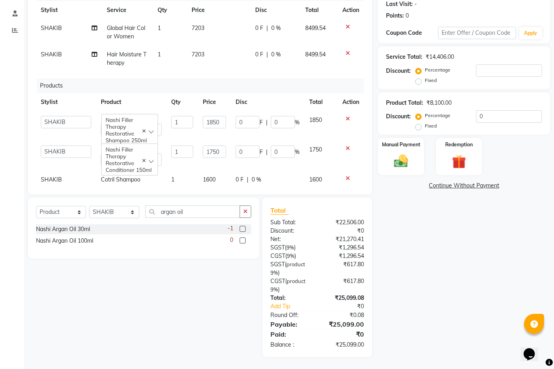
click at [182, 29] on td "1" at bounding box center [170, 32] width 34 height 26
select select "69599"
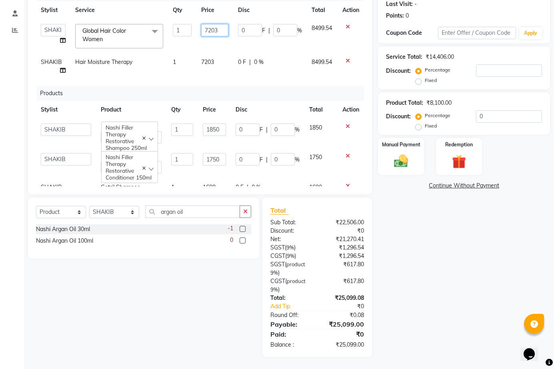
drag, startPoint x: 216, startPoint y: 29, endPoint x: 170, endPoint y: 29, distance: 45.2
click at [171, 29] on tr "ABOY ADDY MUA Aruna [PERSON_NAME] DEEP [PERSON_NAME] DEVI JAANVEER [PERSON_NAME…" at bounding box center [200, 36] width 328 height 34
click at [283, 69] on td "0 F | 0 %" at bounding box center [270, 66] width 74 height 26
select select "69599"
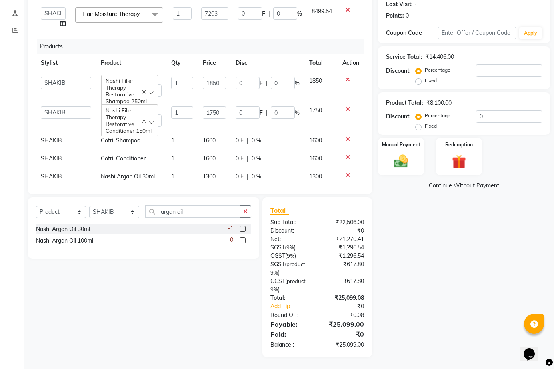
scroll to position [55, 0]
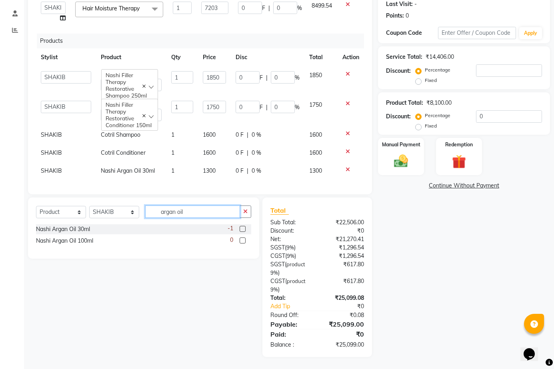
drag, startPoint x: 164, startPoint y: 215, endPoint x: 114, endPoint y: 212, distance: 49.3
click at [115, 212] on div "Select Service Product Membership Package Voucher Prepaid Gift Card Select Styl…" at bounding box center [143, 215] width 215 height 19
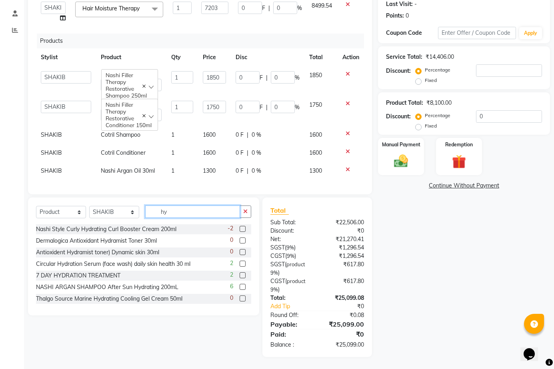
type input "h"
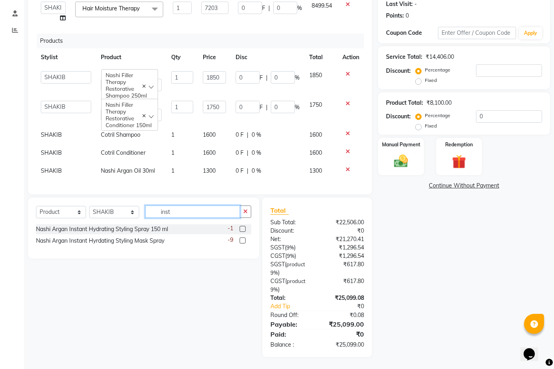
type input "inst"
click at [243, 242] on label at bounding box center [243, 241] width 6 height 6
click at [243, 242] on input "checkbox" at bounding box center [242, 240] width 5 height 5
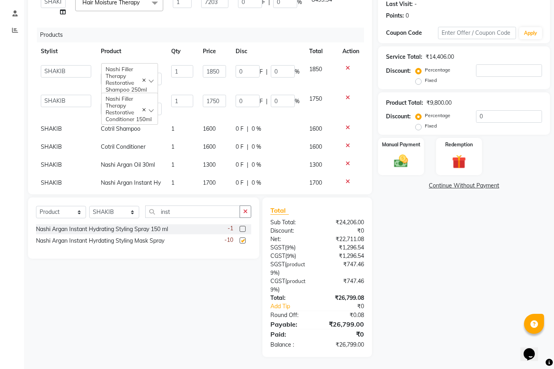
scroll to position [90, 0]
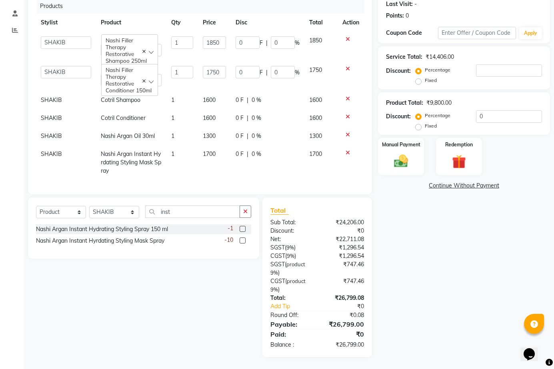
checkbox input "false"
click at [206, 150] on span "1700" at bounding box center [209, 153] width 13 height 7
select select "69599"
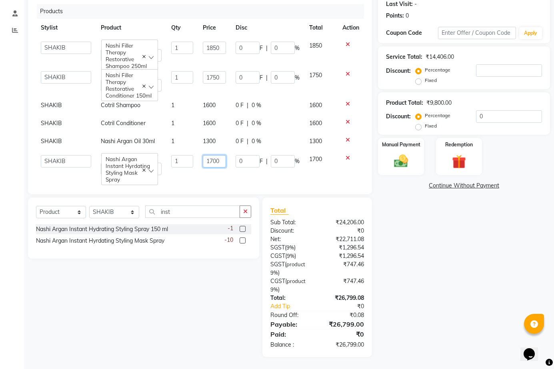
click at [208, 155] on input "1700" at bounding box center [215, 161] width 24 height 12
type input "1800"
click at [217, 170] on td "1800" at bounding box center [214, 165] width 33 height 30
select select "69599"
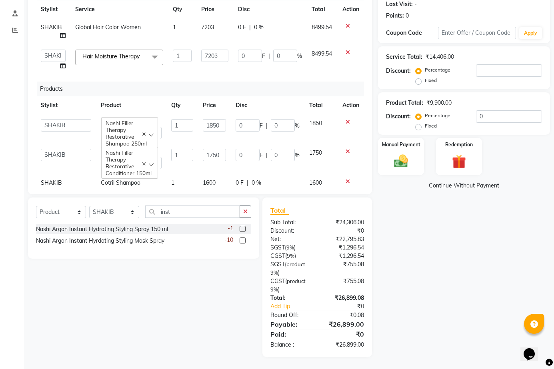
scroll to position [0, 0]
click at [214, 29] on td "7203" at bounding box center [214, 32] width 37 height 26
select select "69599"
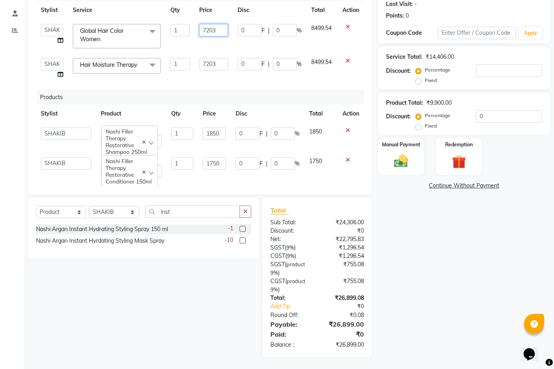
click at [214, 29] on input "7203" at bounding box center [213, 30] width 29 height 12
type input "7203.5"
click at [217, 46] on tbody "ABOY ADDY MUA Aruna [PERSON_NAME] DEEP [PERSON_NAME] DEVI JAANVEER [PERSON_NAME…" at bounding box center [200, 51] width 328 height 64
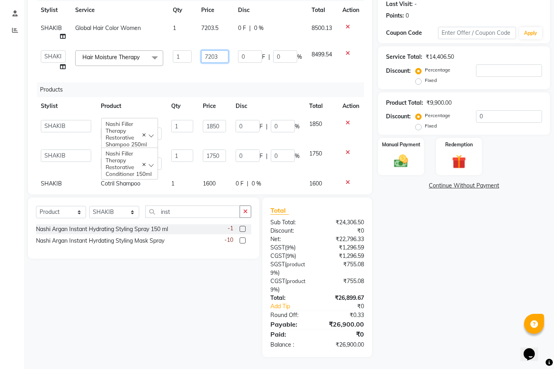
click at [216, 52] on input "7203" at bounding box center [214, 56] width 27 height 12
type input "7203.5"
click at [231, 77] on div "Services Stylist Service Qty Price Disc Total Action SHAKIB Global Hair Color W…" at bounding box center [200, 86] width 328 height 200
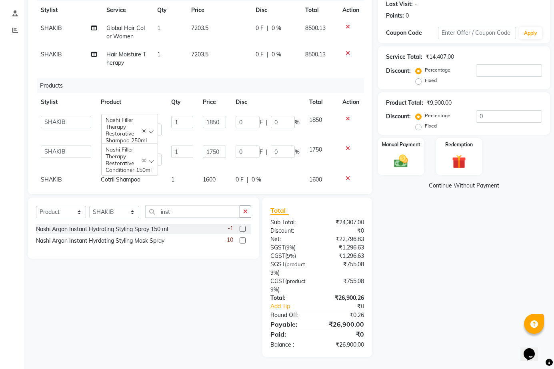
scroll to position [33, 0]
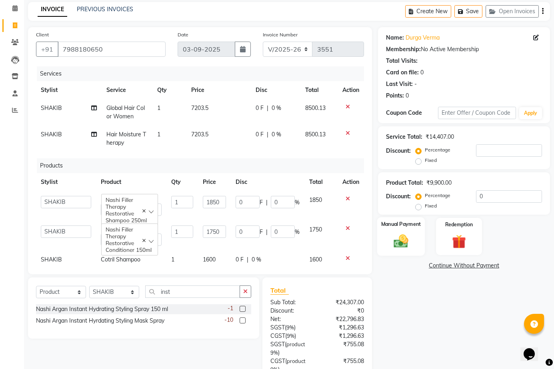
click at [402, 226] on label "Manual Payment" at bounding box center [401, 224] width 40 height 8
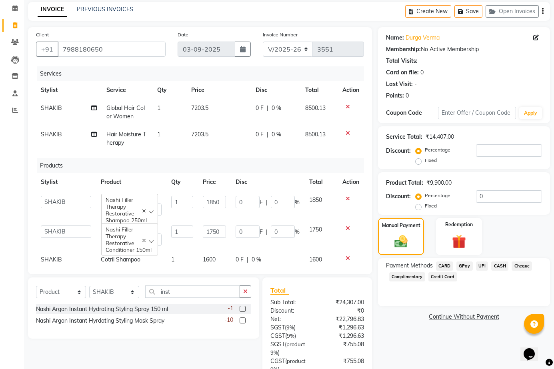
click at [502, 264] on span "CASH" at bounding box center [499, 266] width 17 height 9
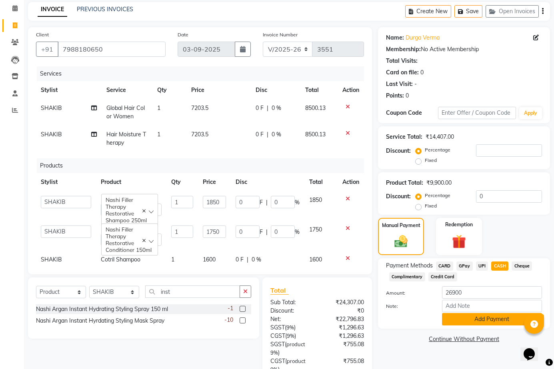
scroll to position [113, 0]
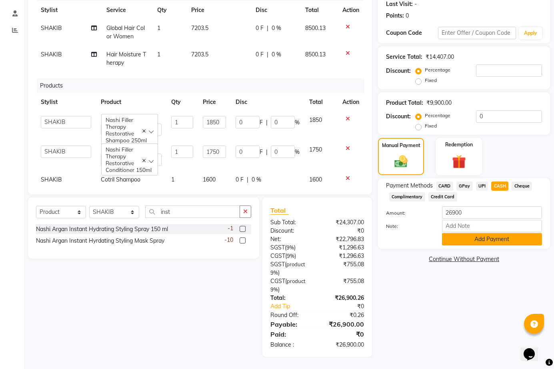
click at [472, 241] on button "Add Payment" at bounding box center [492, 239] width 100 height 12
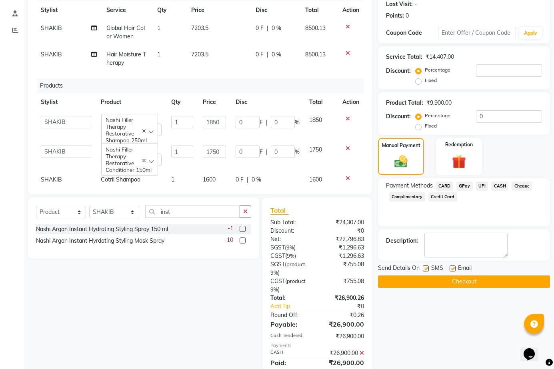
click at [452, 266] on label at bounding box center [453, 269] width 6 height 6
click at [452, 266] on input "checkbox" at bounding box center [452, 268] width 5 height 5
checkbox input "false"
click at [424, 267] on label at bounding box center [426, 269] width 6 height 6
click at [424, 267] on input "checkbox" at bounding box center [425, 268] width 5 height 5
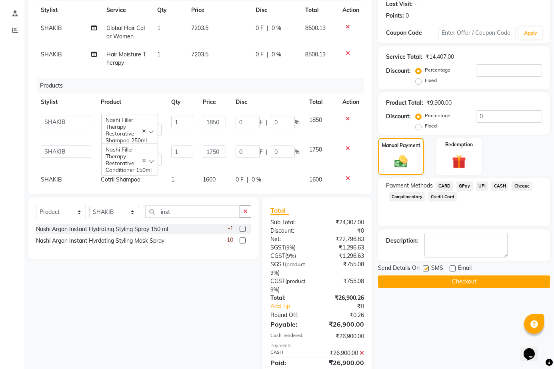
checkbox input "false"
click at [426, 282] on button "Checkout" at bounding box center [464, 282] width 172 height 12
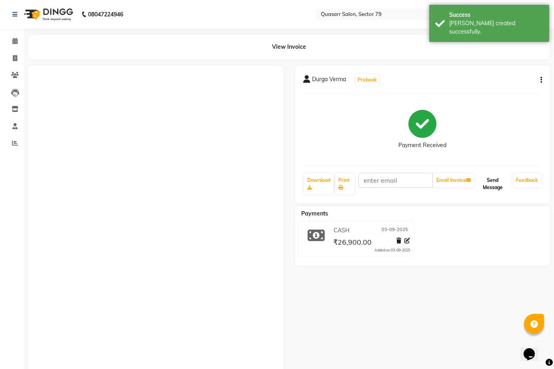
click at [488, 184] on button "Send Message" at bounding box center [493, 184] width 34 height 21
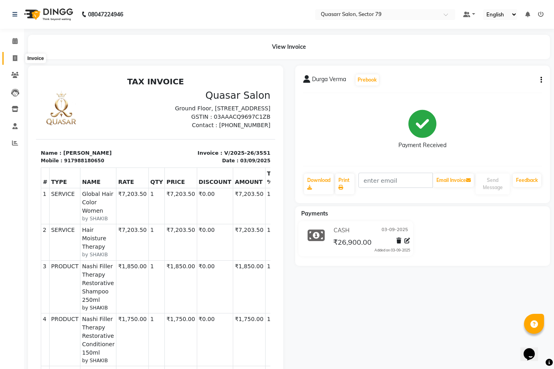
click at [14, 55] on icon at bounding box center [15, 58] width 4 height 6
select select "service"
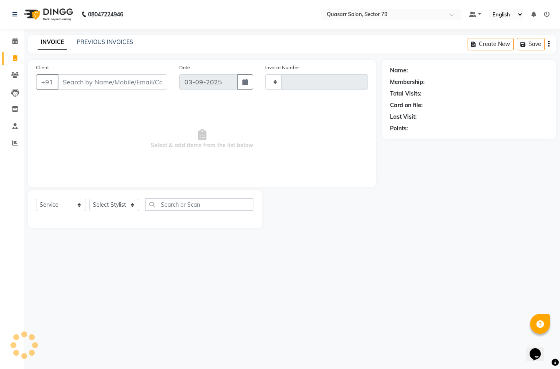
type input "3552"
select select "7231"
click at [112, 43] on link "PREVIOUS INVOICES" at bounding box center [105, 41] width 56 height 7
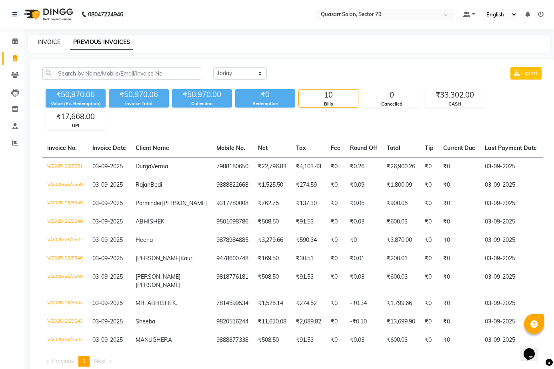
click at [52, 41] on link "INVOICE" at bounding box center [49, 41] width 23 height 7
select select "service"
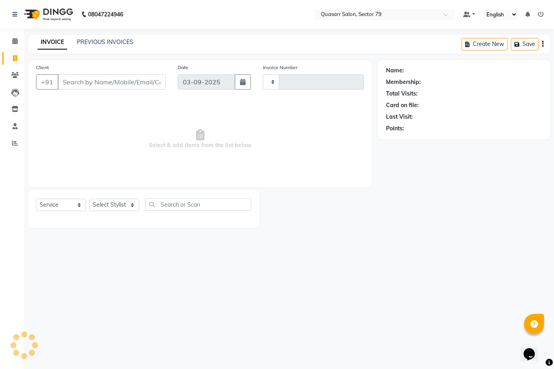
type input "3552"
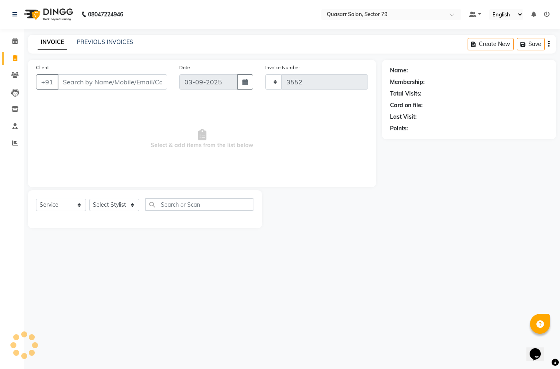
select select "7231"
click at [92, 82] on input "Client" at bounding box center [113, 81] width 110 height 15
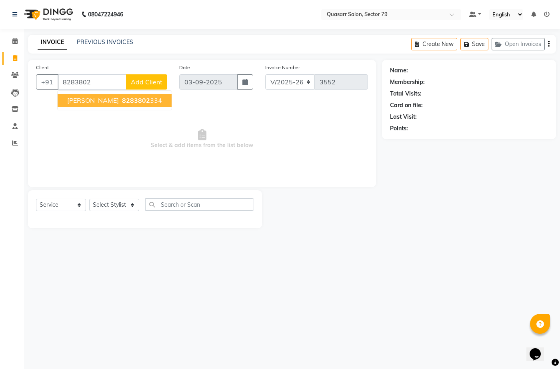
click at [102, 103] on span "[PERSON_NAME]" at bounding box center [93, 100] width 52 height 8
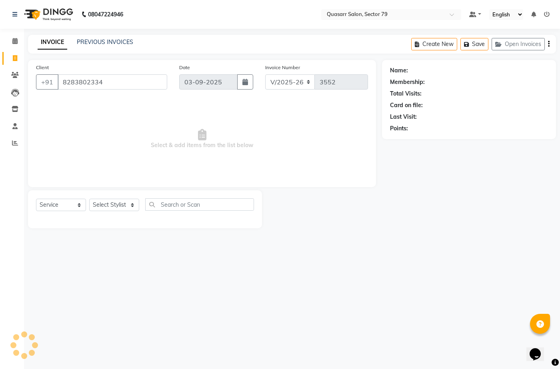
type input "8283802334"
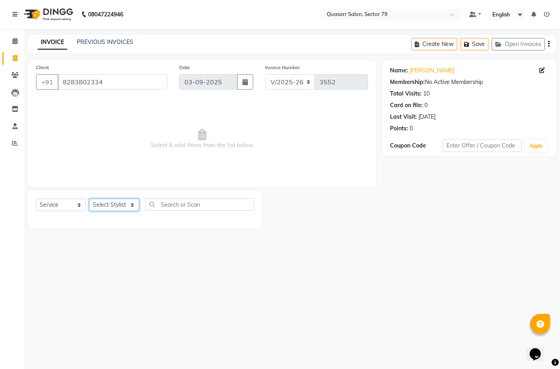
click at [118, 206] on select "Select Stylist ABOY ADDY MUA Aruna [PERSON_NAME] DEEP [PERSON_NAME] [PERSON_NAM…" at bounding box center [114, 205] width 50 height 12
select select "61618"
click at [89, 199] on select "Select Stylist ABOY ADDY MUA Aruna [PERSON_NAME] DEEP [PERSON_NAME] [PERSON_NAM…" at bounding box center [114, 205] width 50 height 12
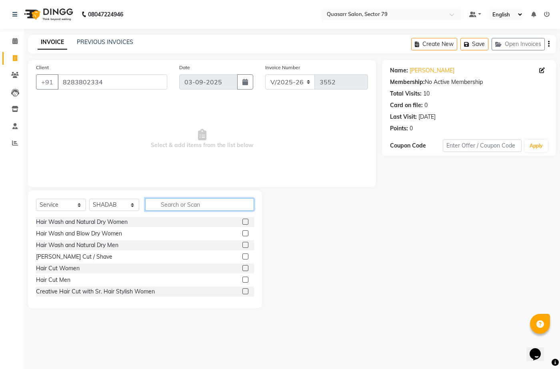
click at [184, 200] on input "text" at bounding box center [199, 204] width 109 height 12
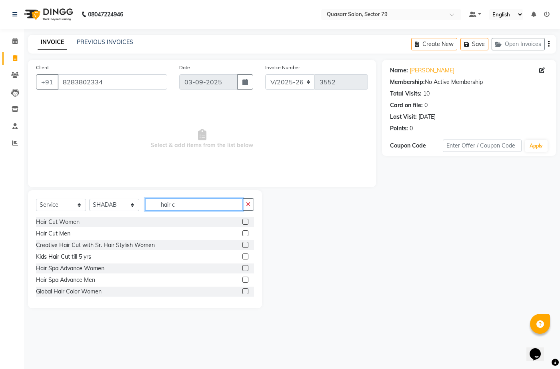
type input "hair c"
click at [242, 234] on label at bounding box center [245, 233] width 6 height 6
click at [242, 234] on input "checkbox" at bounding box center [244, 233] width 5 height 5
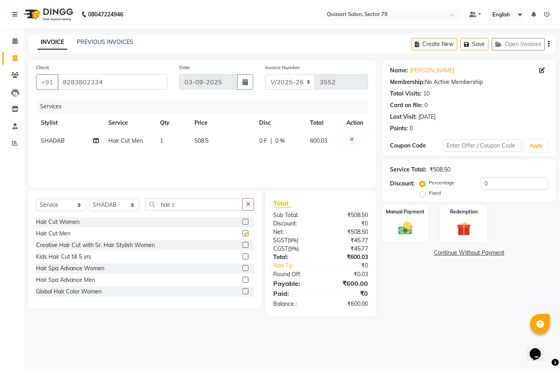
checkbox input "false"
click at [407, 228] on img at bounding box center [405, 228] width 24 height 17
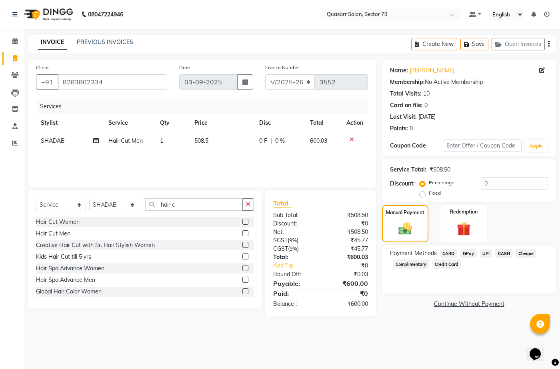
click at [486, 254] on span "UPI" at bounding box center [486, 253] width 12 height 9
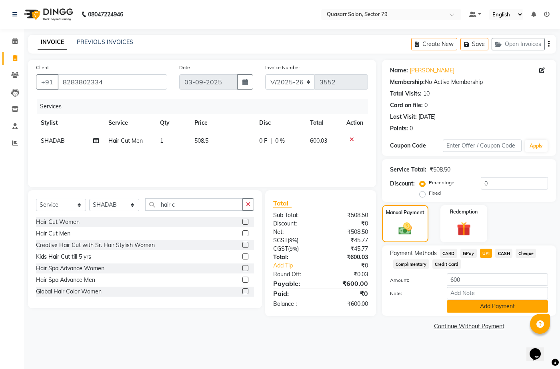
click at [491, 305] on button "Add Payment" at bounding box center [497, 306] width 101 height 12
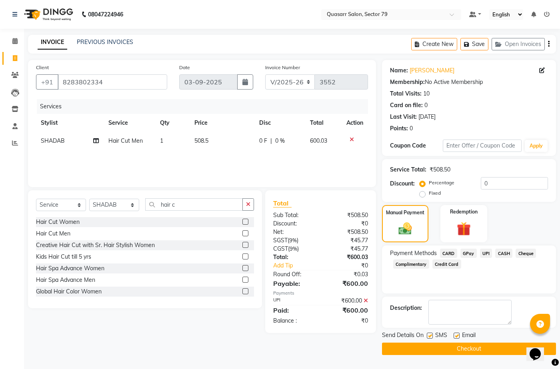
click at [457, 335] on label at bounding box center [457, 336] width 6 height 6
click at [457, 335] on input "checkbox" at bounding box center [456, 336] width 5 height 5
checkbox input "false"
click at [430, 336] on label at bounding box center [430, 336] width 6 height 6
click at [430, 336] on input "checkbox" at bounding box center [429, 336] width 5 height 5
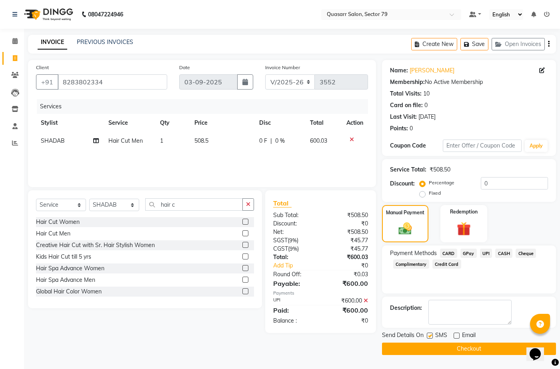
checkbox input "false"
click at [457, 348] on button "Checkout" at bounding box center [469, 349] width 174 height 12
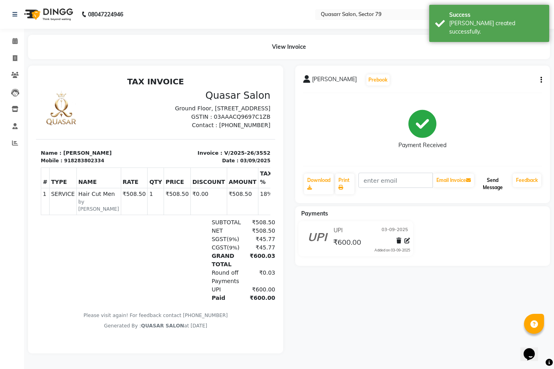
click at [490, 191] on button "Send Message" at bounding box center [493, 184] width 34 height 21
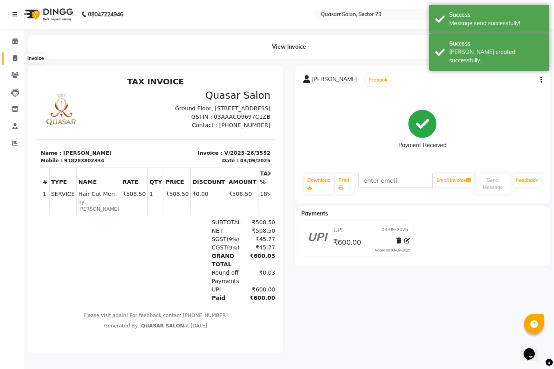
click at [17, 56] on icon at bounding box center [15, 58] width 4 height 6
select select "service"
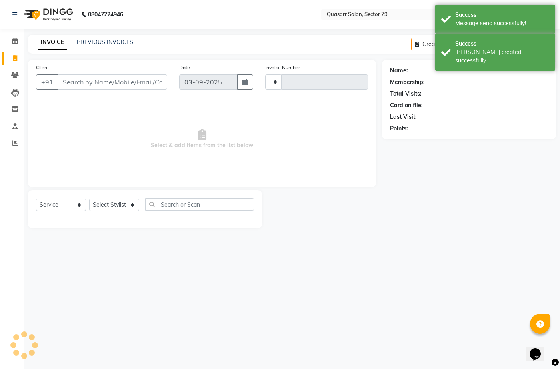
type input "3553"
select select "7231"
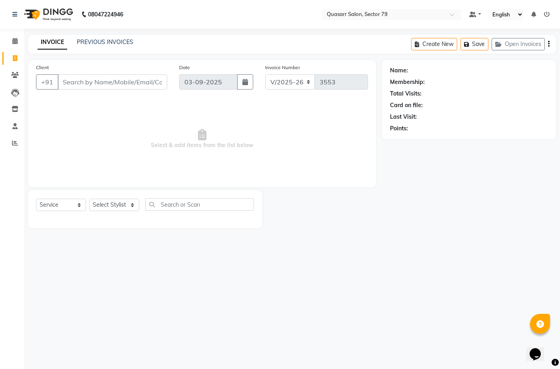
click at [92, 84] on input "Client" at bounding box center [113, 81] width 110 height 15
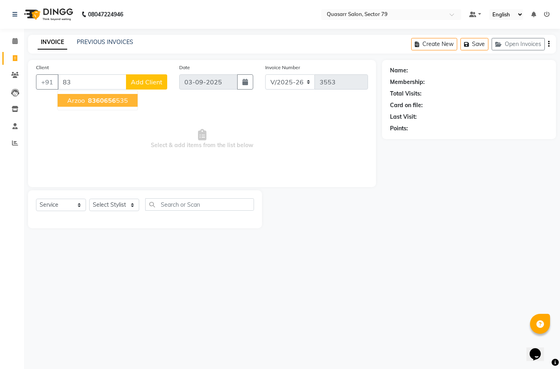
type input "8"
click at [118, 97] on ngb-highlight "7696077 304" at bounding box center [104, 100] width 42 height 8
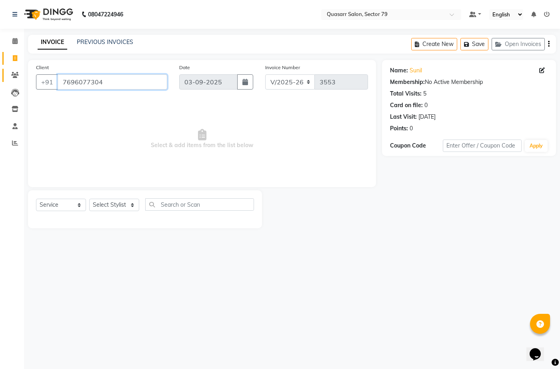
drag, startPoint x: 114, startPoint y: 80, endPoint x: 17, endPoint y: 74, distance: 97.4
click at [23, 74] on div "Client [PHONE_NUMBER] Date [DATE] Invoice Number V/2025 V/[PHONE_NUMBER] Select…" at bounding box center [202, 144] width 360 height 168
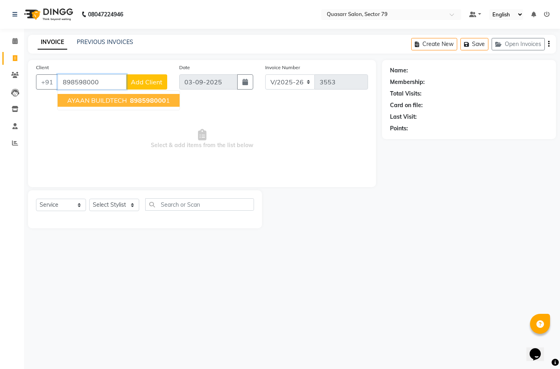
click at [147, 104] on button "AYAAN BUILDTECH 898598000 1" at bounding box center [119, 100] width 122 height 13
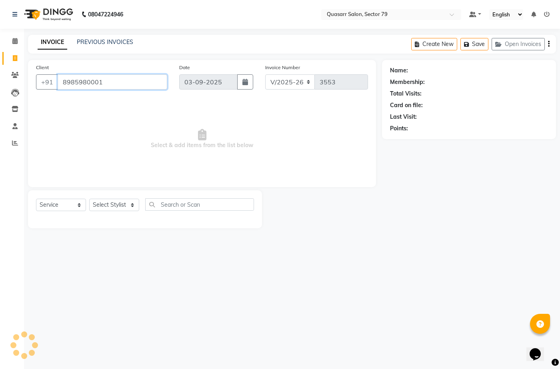
type input "8985980001"
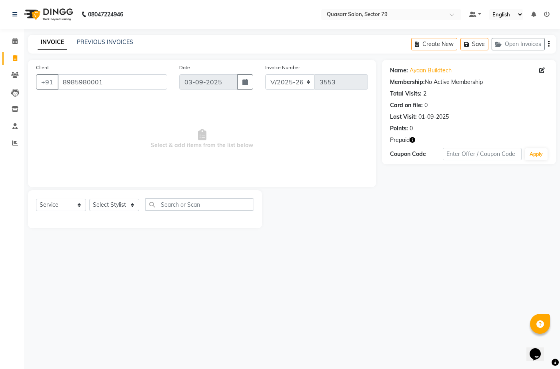
click at [413, 138] on icon "button" at bounding box center [413, 140] width 6 height 6
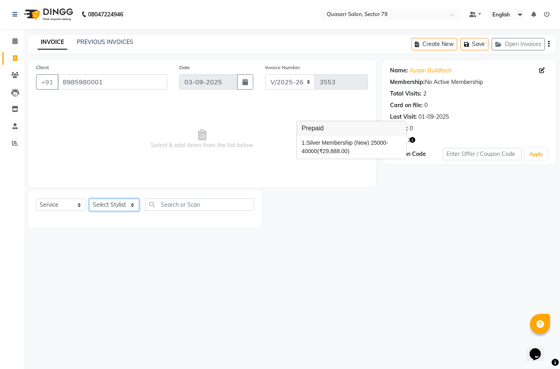
click at [101, 207] on select "Select Stylist ABOY ADDY MUA Aruna [PERSON_NAME] DEEP [PERSON_NAME] [PERSON_NAM…" at bounding box center [114, 205] width 50 height 12
select select "69599"
click at [89, 199] on select "Select Stylist ABOY ADDY MUA Aruna [PERSON_NAME] DEEP [PERSON_NAME] [PERSON_NAM…" at bounding box center [114, 205] width 50 height 12
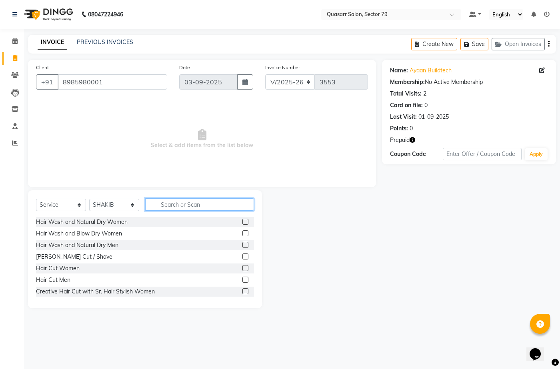
click at [176, 202] on input "text" at bounding box center [199, 204] width 109 height 12
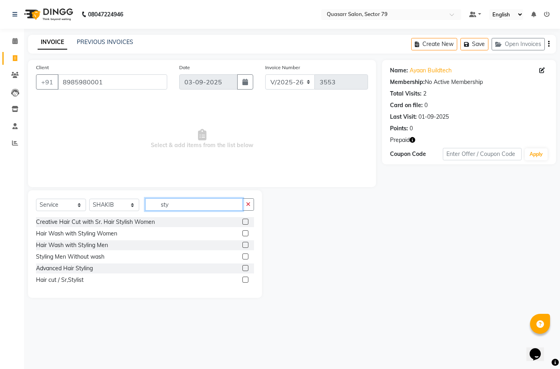
type input "sty"
click at [247, 256] on label at bounding box center [245, 257] width 6 height 6
click at [247, 256] on input "checkbox" at bounding box center [244, 256] width 5 height 5
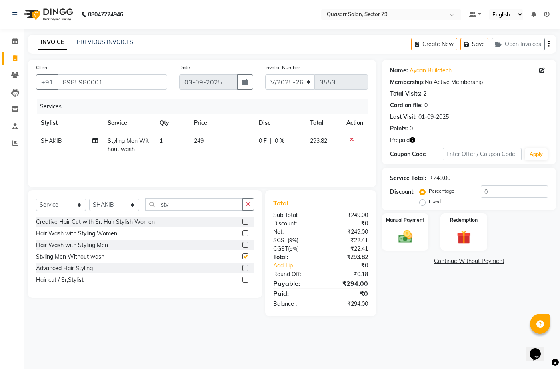
checkbox input "false"
click at [405, 232] on img at bounding box center [405, 236] width 24 height 17
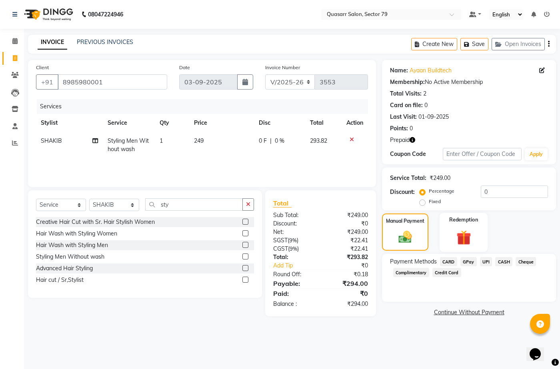
click at [448, 217] on div "Redemption" at bounding box center [464, 232] width 48 height 39
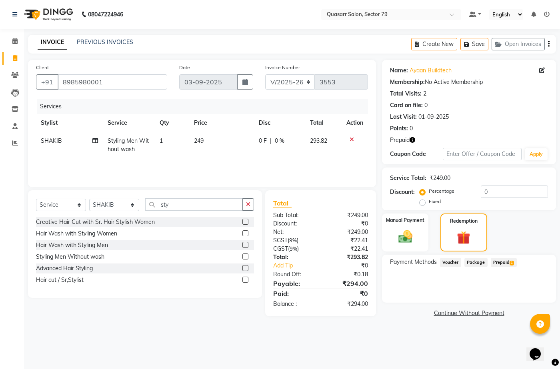
click at [499, 265] on span "Prepaid 1" at bounding box center [504, 262] width 26 height 9
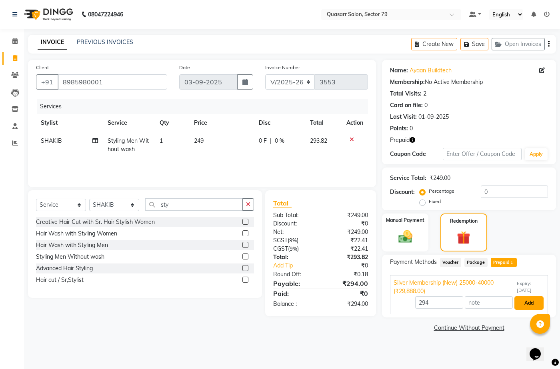
click at [535, 299] on button "Add" at bounding box center [528, 303] width 29 height 14
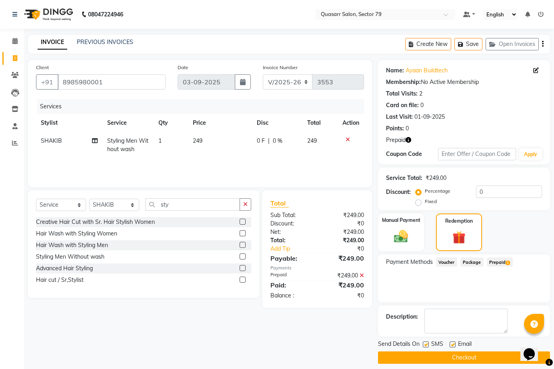
click at [454, 346] on label at bounding box center [453, 345] width 6 height 6
click at [454, 346] on input "checkbox" at bounding box center [452, 344] width 5 height 5
checkbox input "false"
click at [425, 344] on label at bounding box center [426, 345] width 6 height 6
click at [425, 344] on input "checkbox" at bounding box center [425, 344] width 5 height 5
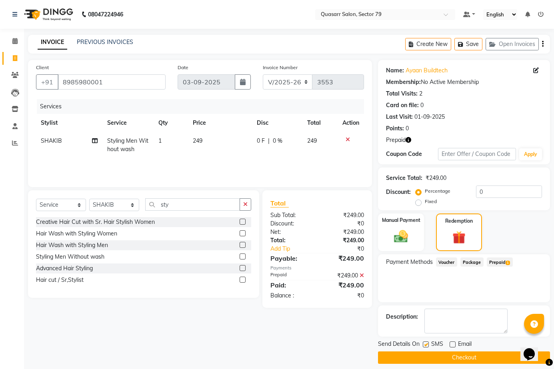
checkbox input "false"
click at [426, 354] on button "Checkout" at bounding box center [464, 358] width 172 height 12
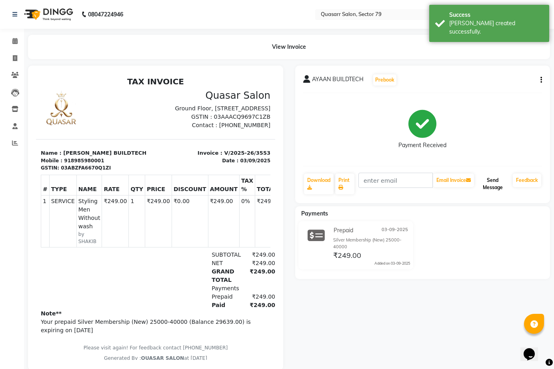
click at [501, 191] on button "Send Message" at bounding box center [493, 184] width 34 height 21
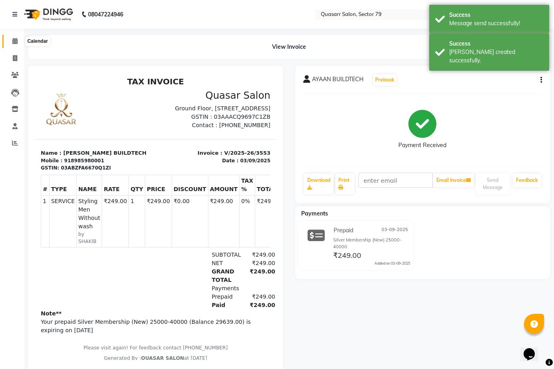
drag, startPoint x: 16, startPoint y: 40, endPoint x: 20, endPoint y: 68, distance: 27.9
click at [16, 41] on icon at bounding box center [14, 41] width 5 height 6
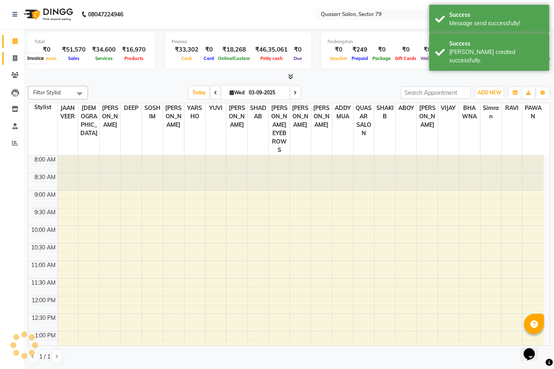
click at [18, 58] on span at bounding box center [15, 58] width 14 height 9
select select "service"
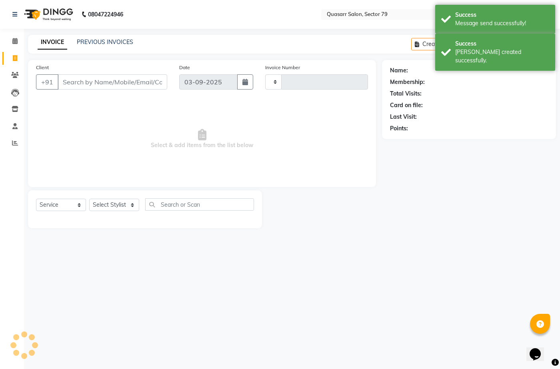
type input "3554"
select select "7231"
drag, startPoint x: 139, startPoint y: 38, endPoint x: 110, endPoint y: 39, distance: 28.8
click at [139, 37] on div "INVOICE PREVIOUS INVOICES Create New Save Open Invoices" at bounding box center [292, 44] width 528 height 19
click at [110, 39] on link "PREVIOUS INVOICES" at bounding box center [105, 41] width 56 height 7
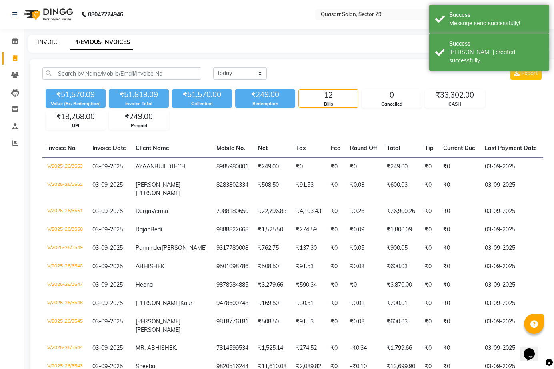
click at [48, 42] on link "INVOICE" at bounding box center [49, 41] width 23 height 7
select select "service"
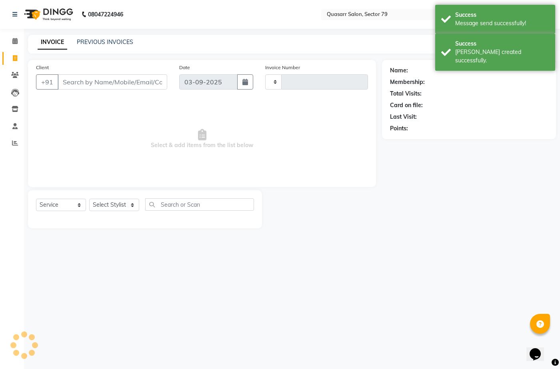
type input "3554"
select select "7231"
click at [104, 83] on input "Client" at bounding box center [113, 81] width 110 height 15
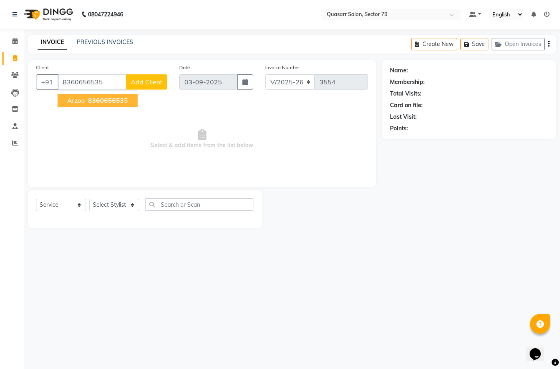
type input "8360656535"
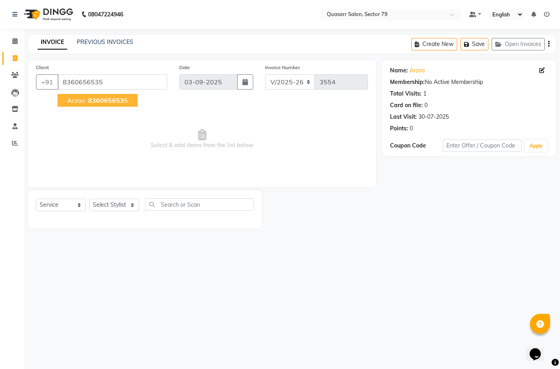
click at [83, 100] on span "Arzoo" at bounding box center [76, 100] width 18 height 8
click at [110, 198] on div "Select Service Product Membership Package Voucher Prepaid Gift Card Select Styl…" at bounding box center [145, 209] width 234 height 38
click at [109, 202] on select "Select Stylist ABOY ADDY MUA Aruna [PERSON_NAME] DEEP [PERSON_NAME] [PERSON_NAM…" at bounding box center [114, 205] width 50 height 12
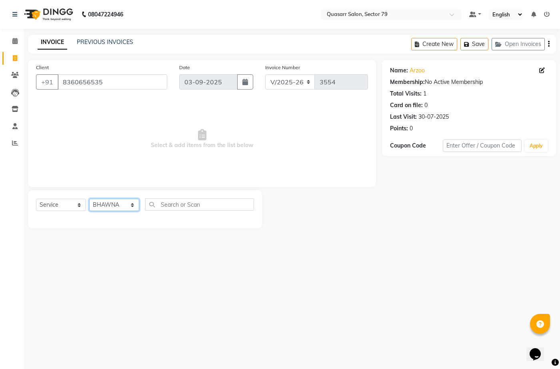
click at [89, 199] on select "Select Stylist ABOY ADDY MUA Aruna [PERSON_NAME] DEEP [PERSON_NAME] [PERSON_NAM…" at bounding box center [114, 205] width 50 height 12
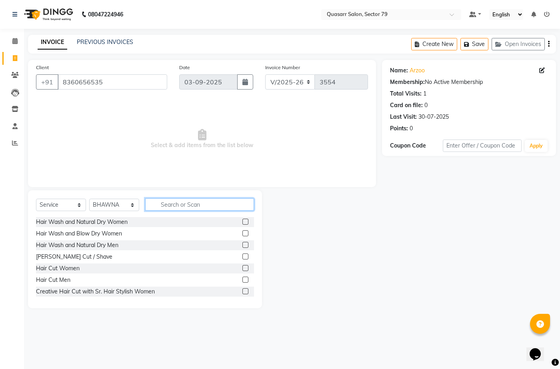
click at [180, 202] on input "text" at bounding box center [199, 204] width 109 height 12
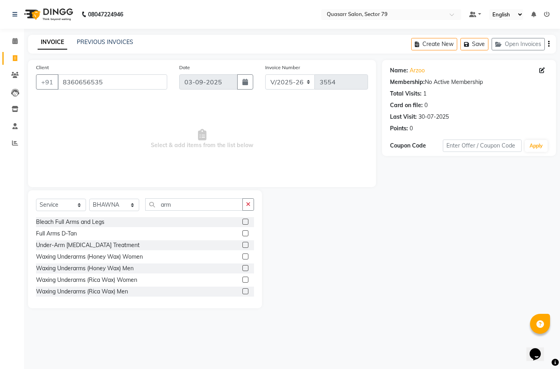
click at [242, 257] on label at bounding box center [245, 257] width 6 height 6
click at [242, 257] on input "checkbox" at bounding box center [244, 256] width 5 height 5
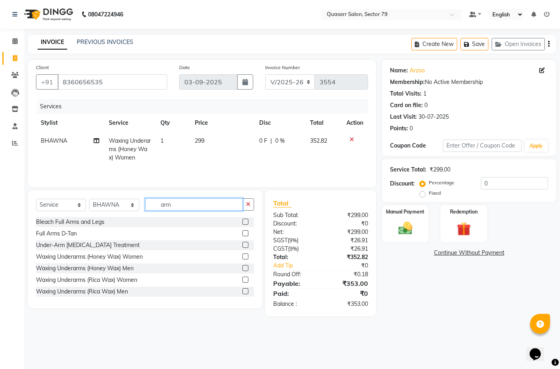
drag, startPoint x: 182, startPoint y: 206, endPoint x: 114, endPoint y: 199, distance: 68.7
click at [114, 200] on div "Select Service Product Membership Package Voucher Prepaid Gift Card Select Styl…" at bounding box center [145, 207] width 218 height 19
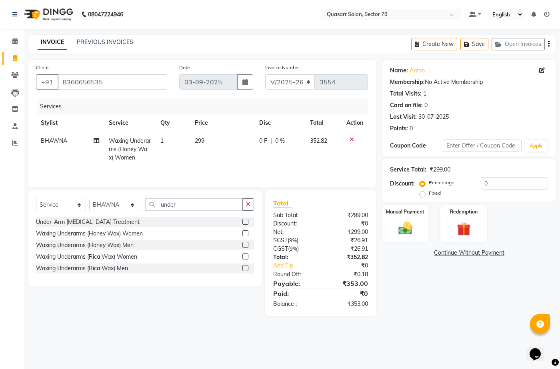
click at [248, 235] on label at bounding box center [245, 233] width 6 height 6
click at [248, 235] on input "checkbox" at bounding box center [244, 233] width 5 height 5
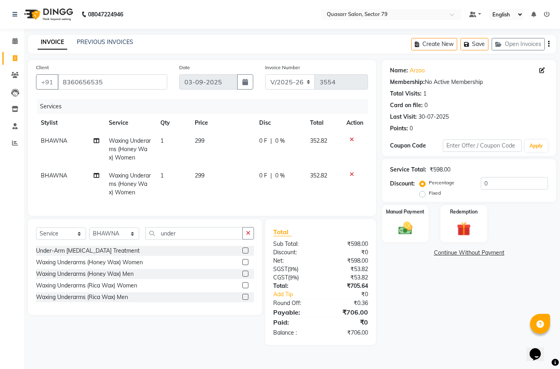
click at [352, 140] on icon at bounding box center [352, 140] width 4 height 6
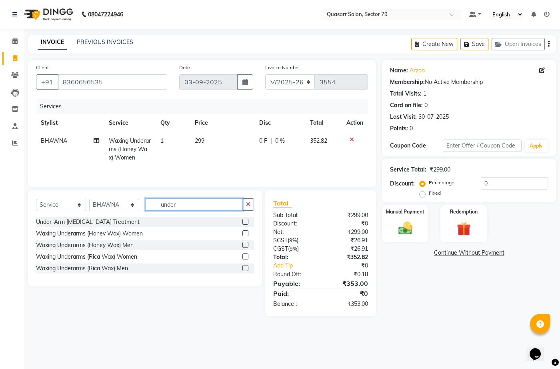
drag, startPoint x: 182, startPoint y: 208, endPoint x: 56, endPoint y: 203, distance: 126.5
click at [57, 203] on div "Select Service Product Membership Package Voucher Prepaid Gift Card Select Styl…" at bounding box center [145, 207] width 218 height 19
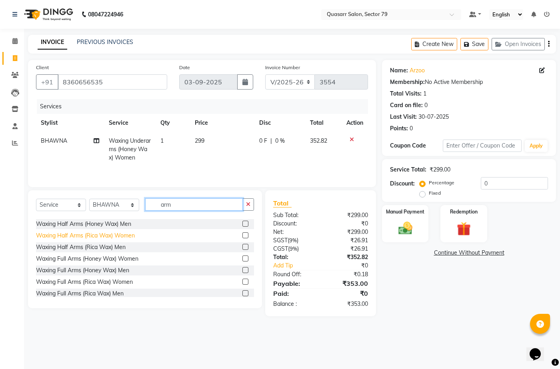
scroll to position [94, 0]
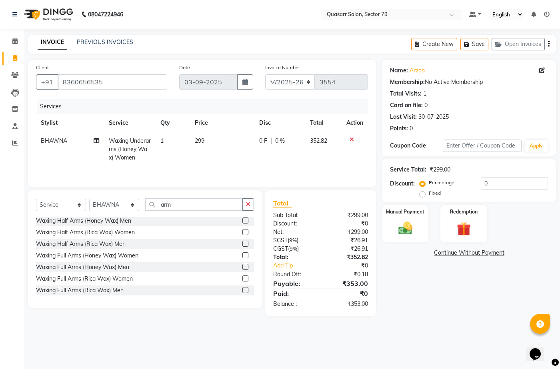
click at [242, 255] on label at bounding box center [245, 255] width 6 height 6
click at [242, 255] on input "checkbox" at bounding box center [244, 255] width 5 height 5
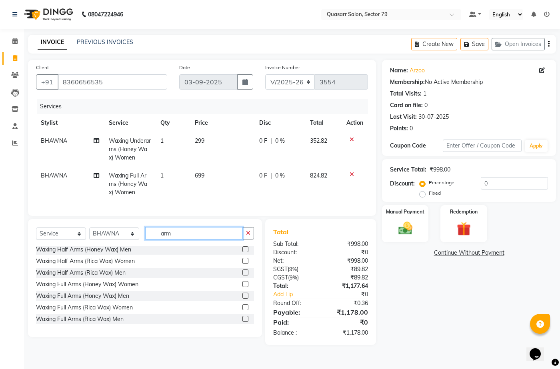
drag, startPoint x: 180, startPoint y: 241, endPoint x: 33, endPoint y: 239, distance: 147.2
click at [32, 240] on div "Select Service Product Membership Package Voucher Prepaid Gift Card Select Styl…" at bounding box center [145, 278] width 234 height 118
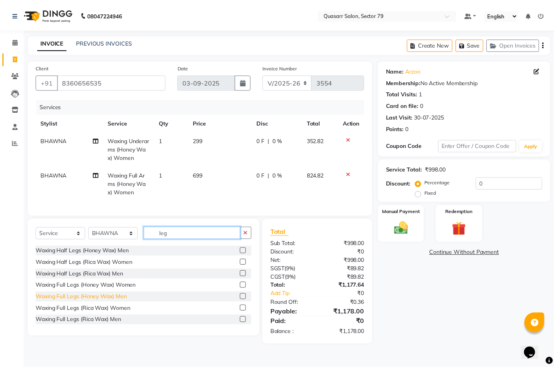
scroll to position [48, 0]
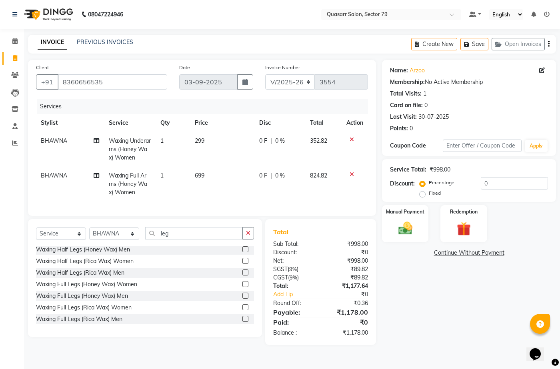
click at [242, 287] on label at bounding box center [245, 284] width 6 height 6
click at [242, 287] on input "checkbox" at bounding box center [244, 284] width 5 height 5
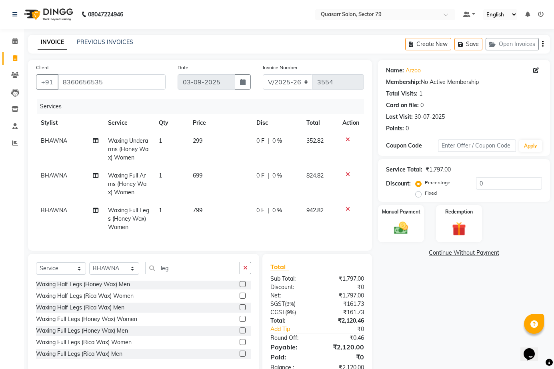
scroll to position [29, 0]
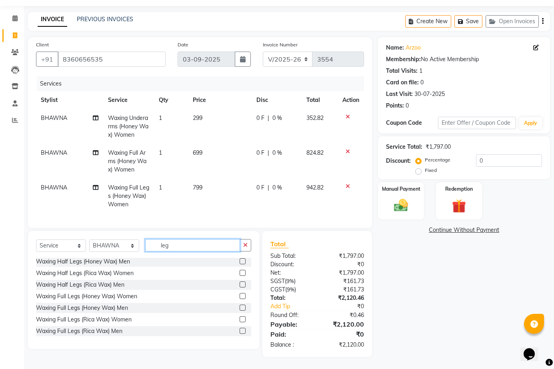
drag, startPoint x: 170, startPoint y: 244, endPoint x: 129, endPoint y: 245, distance: 41.2
click at [153, 245] on input "leg" at bounding box center [192, 245] width 95 height 12
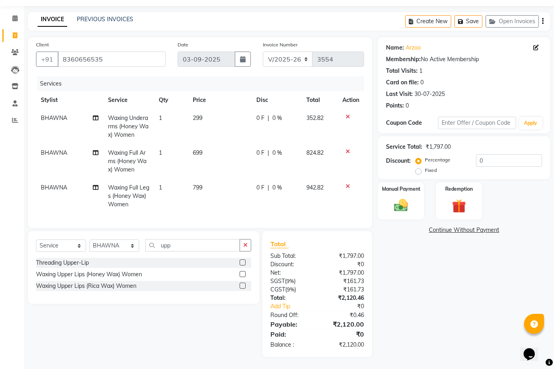
click at [244, 287] on label at bounding box center [243, 286] width 6 height 6
click at [244, 287] on input "checkbox" at bounding box center [242, 286] width 5 height 5
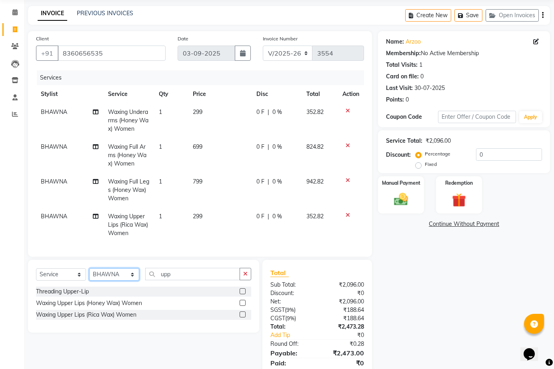
click at [120, 281] on select "Select Stylist ABOY ADDY MUA Aruna [PERSON_NAME] DEEP [PERSON_NAME] [PERSON_NAM…" at bounding box center [114, 274] width 50 height 12
click at [89, 274] on select "Select Stylist ABOY ADDY MUA Aruna [PERSON_NAME] DEEP [PERSON_NAME] [PERSON_NAM…" at bounding box center [114, 274] width 50 height 12
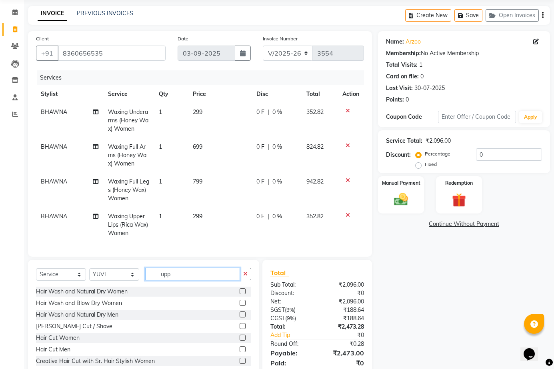
drag, startPoint x: 176, startPoint y: 286, endPoint x: 145, endPoint y: 281, distance: 32.0
click at [145, 281] on div "Select Service Product Membership Package Voucher Prepaid Gift Card Select Styl…" at bounding box center [143, 277] width 215 height 19
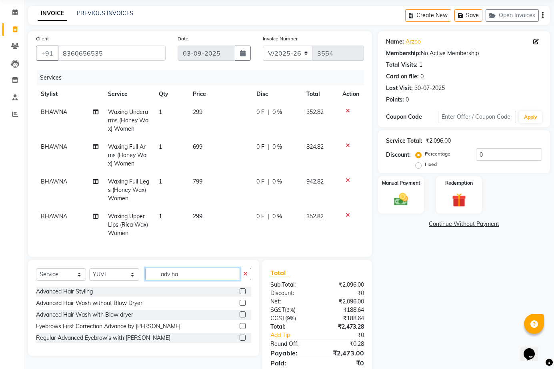
scroll to position [64, 0]
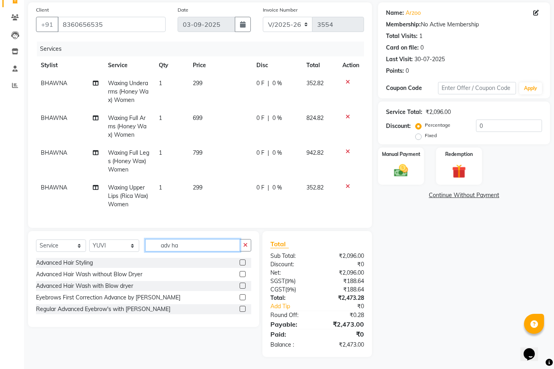
drag, startPoint x: 184, startPoint y: 248, endPoint x: 113, endPoint y: 244, distance: 70.9
click at [113, 244] on div "Select Service Product Membership Package Voucher Prepaid Gift Card Select Styl…" at bounding box center [143, 248] width 215 height 19
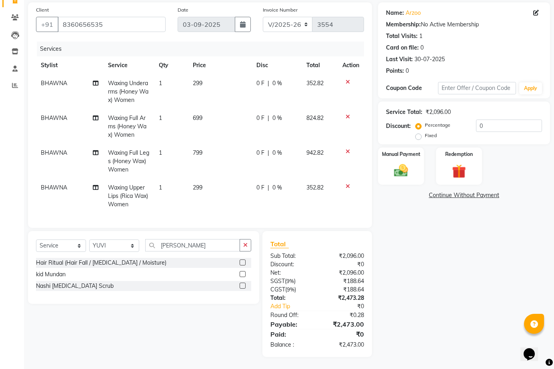
click at [242, 263] on label at bounding box center [243, 263] width 6 height 6
click at [242, 263] on input "checkbox" at bounding box center [242, 262] width 5 height 5
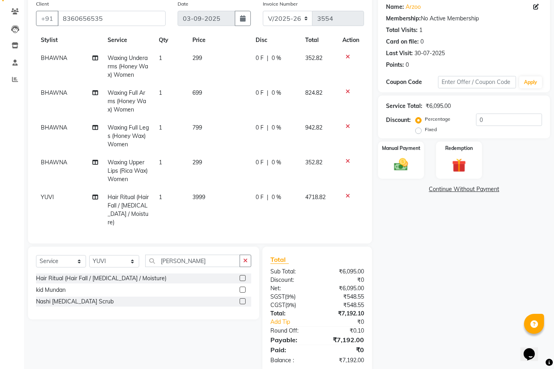
scroll to position [79, 0]
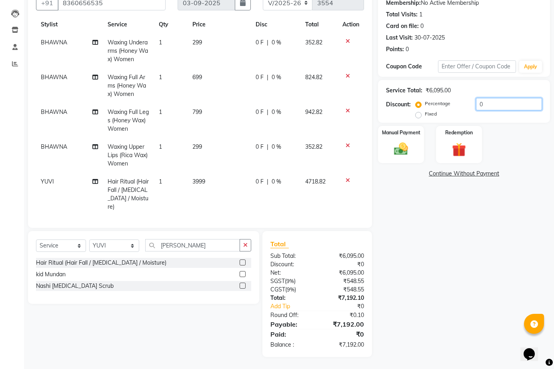
drag, startPoint x: 494, startPoint y: 105, endPoint x: 403, endPoint y: 117, distance: 91.6
click at [407, 116] on div "Discount: Percentage Fixed 0" at bounding box center [464, 109] width 156 height 22
click at [210, 183] on td "3999" at bounding box center [219, 194] width 63 height 43
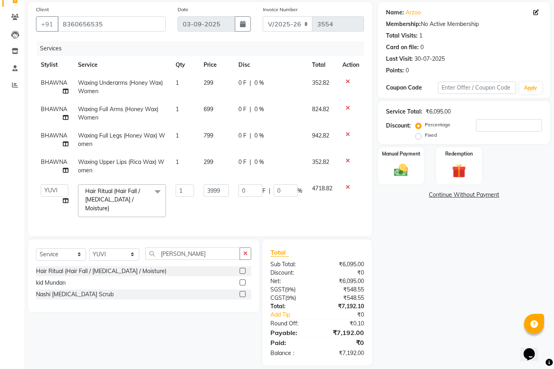
scroll to position [64, 0]
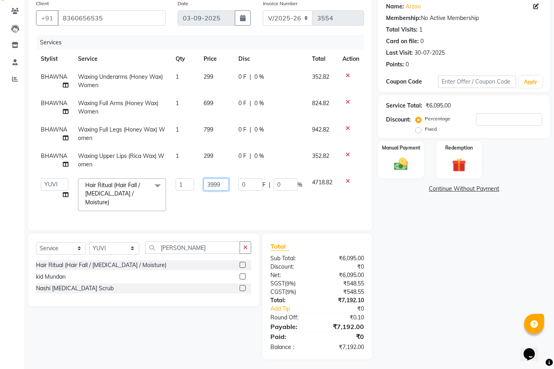
drag, startPoint x: 224, startPoint y: 189, endPoint x: 151, endPoint y: 186, distance: 72.8
click at [158, 187] on tr "ABOY ADDY MUA Aruna [PERSON_NAME] DEEP [PERSON_NAME] DEVI JAANVEER [PERSON_NAME…" at bounding box center [200, 195] width 328 height 42
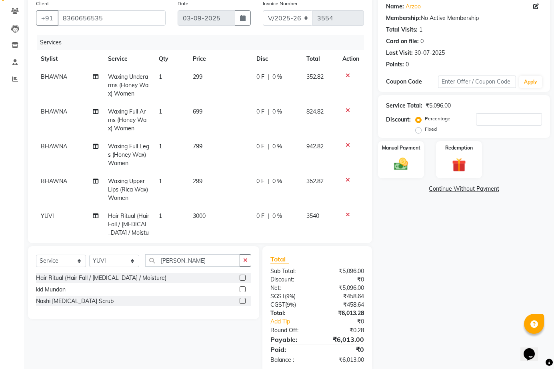
click at [335, 196] on tbody "[PERSON_NAME] Waxing Underarms (Honey Wax) Women 1 299 0 F | 0 % 352.82 [PERSON…" at bounding box center [200, 159] width 328 height 182
click at [489, 120] on input "number" at bounding box center [509, 119] width 66 height 12
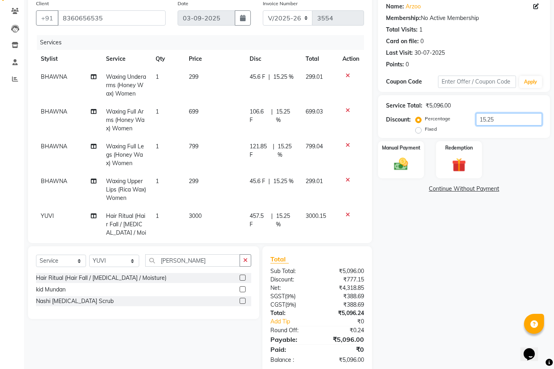
drag, startPoint x: 500, startPoint y: 122, endPoint x: 436, endPoint y: 121, distance: 64.0
click at [444, 120] on div "Percentage Fixed 15.25" at bounding box center [479, 124] width 125 height 22
click at [413, 161] on div "Manual Payment" at bounding box center [401, 159] width 48 height 39
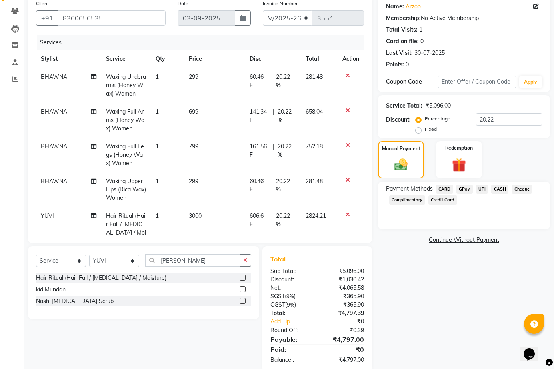
click at [498, 189] on span "CASH" at bounding box center [499, 189] width 17 height 9
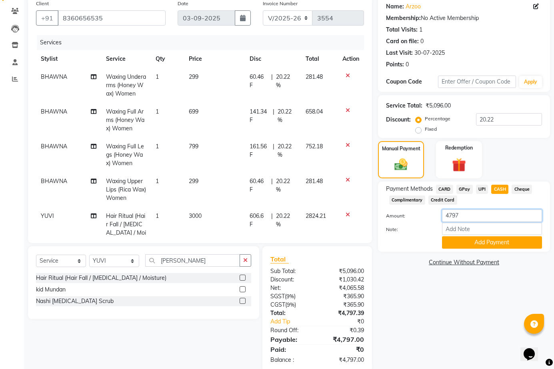
drag, startPoint x: 474, startPoint y: 218, endPoint x: 350, endPoint y: 220, distance: 124.4
click at [350, 221] on div "Client [PHONE_NUMBER] Date [DATE] Invoice Number V/2025 V/[PHONE_NUMBER] Servic…" at bounding box center [289, 184] width 534 height 376
click at [480, 244] on button "Add Payment" at bounding box center [492, 242] width 100 height 12
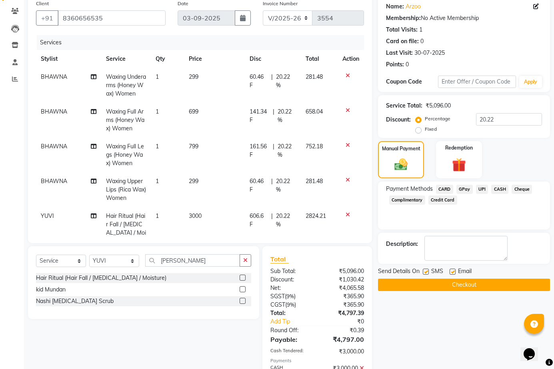
click at [453, 271] on label at bounding box center [453, 272] width 6 height 6
click at [453, 271] on input "checkbox" at bounding box center [452, 272] width 5 height 5
click at [426, 270] on label at bounding box center [426, 272] width 6 height 6
click at [426, 270] on input "checkbox" at bounding box center [425, 272] width 5 height 5
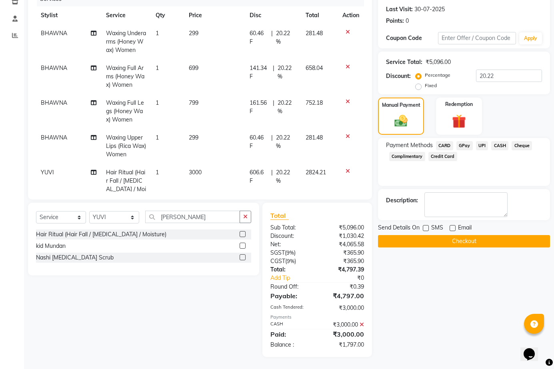
click at [483, 145] on span "UPI" at bounding box center [482, 145] width 12 height 9
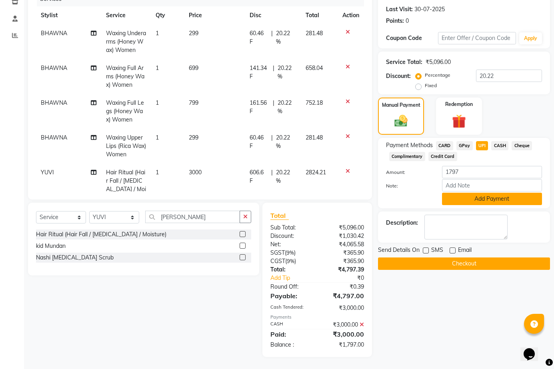
click at [487, 198] on button "Add Payment" at bounding box center [492, 199] width 100 height 12
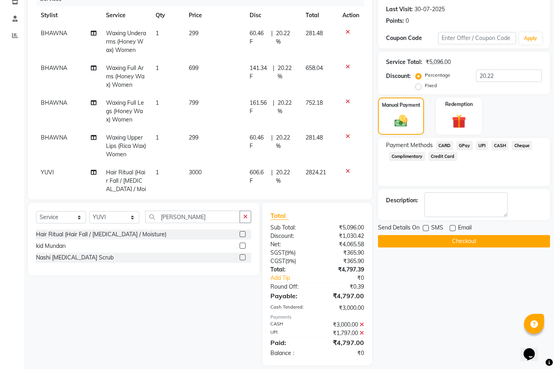
click at [482, 240] on button "Checkout" at bounding box center [464, 241] width 172 height 12
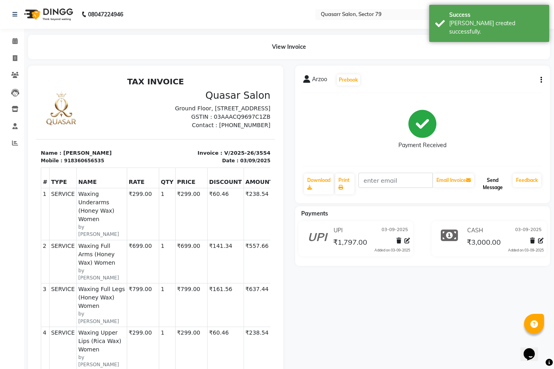
click at [493, 187] on button "Send Message" at bounding box center [493, 184] width 34 height 21
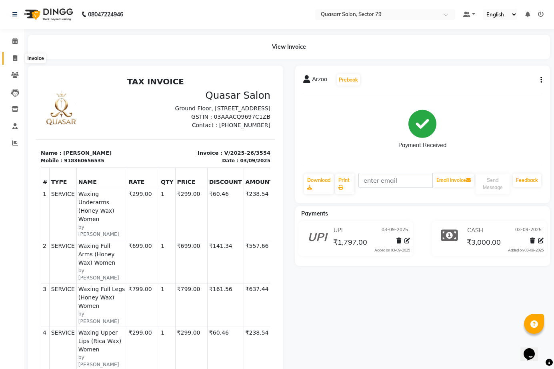
click at [16, 59] on icon at bounding box center [15, 58] width 4 height 6
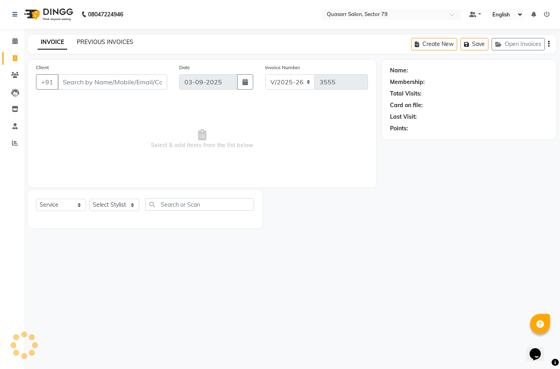
click at [108, 40] on link "PREVIOUS INVOICES" at bounding box center [105, 41] width 56 height 7
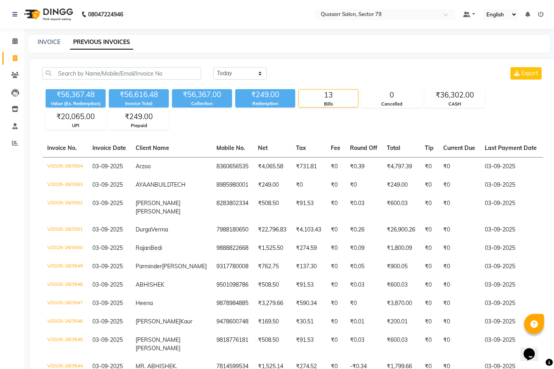
click at [232, 67] on div "[DATE] [DATE] Custom Range Export ₹56,367.48 Value (Ex. Redemption) ₹56,616.48 …" at bounding box center [293, 251] width 526 height 385
click at [237, 71] on select "[DATE] [DATE] Custom Range" at bounding box center [240, 73] width 54 height 12
click at [213, 67] on select "[DATE] [DATE] Custom Range" at bounding box center [240, 73] width 54 height 12
click at [302, 72] on input "03-09-2025" at bounding box center [305, 73] width 56 height 11
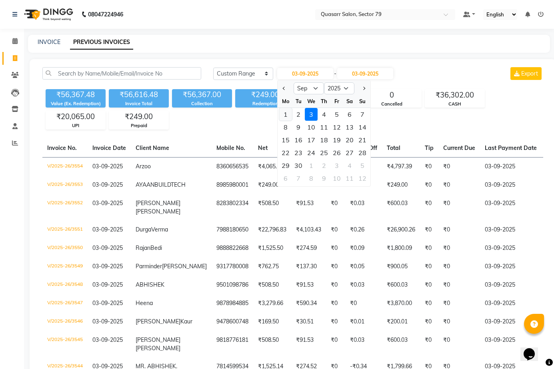
click at [287, 114] on div "1" at bounding box center [285, 114] width 13 height 13
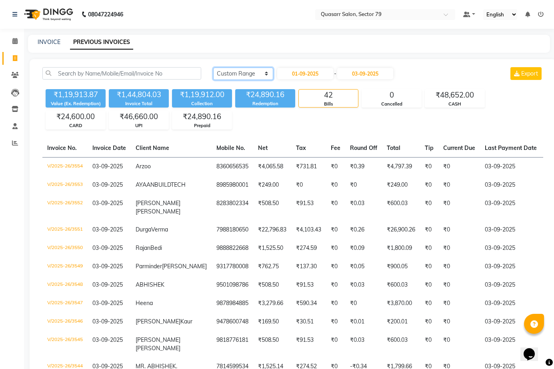
click at [238, 71] on select "[DATE] [DATE] Custom Range" at bounding box center [243, 74] width 60 height 12
click at [213, 68] on select "[DATE] [DATE] Custom Range" at bounding box center [243, 74] width 60 height 12
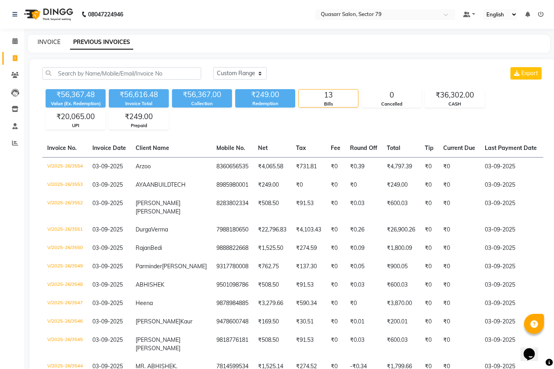
click at [50, 42] on link "INVOICE" at bounding box center [49, 41] width 23 height 7
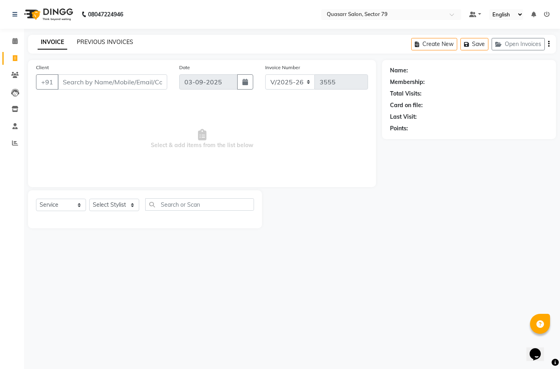
click at [83, 44] on link "PREVIOUS INVOICES" at bounding box center [105, 41] width 56 height 7
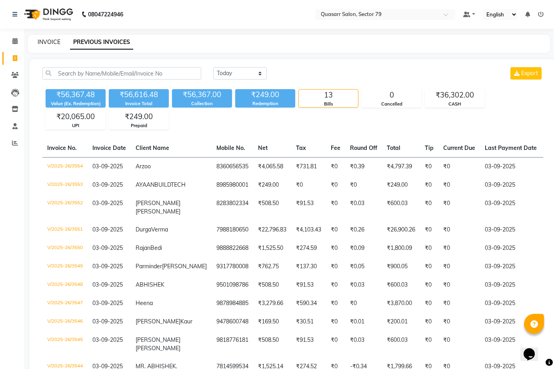
click at [48, 41] on link "INVOICE" at bounding box center [49, 41] width 23 height 7
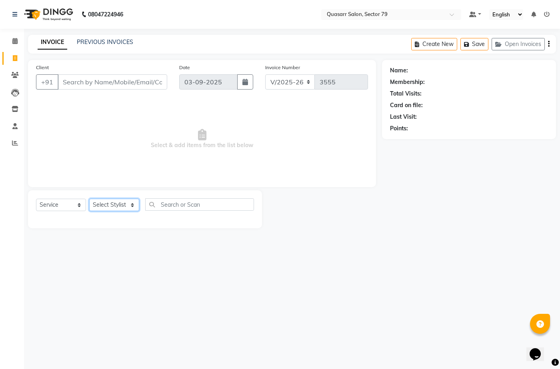
click at [110, 203] on select "Select Stylist ABOY ADDY MUA Aruna [PERSON_NAME] DEEP [PERSON_NAME] [PERSON_NAM…" at bounding box center [114, 205] width 50 height 12
click at [89, 199] on select "Select Stylist ABOY ADDY MUA Aruna [PERSON_NAME] DEEP [PERSON_NAME] [PERSON_NAM…" at bounding box center [114, 205] width 50 height 12
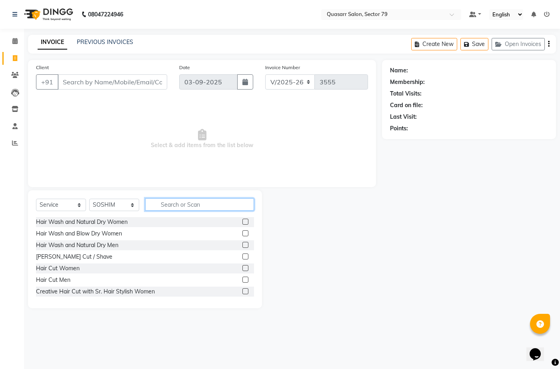
click at [202, 203] on input "text" at bounding box center [199, 204] width 109 height 12
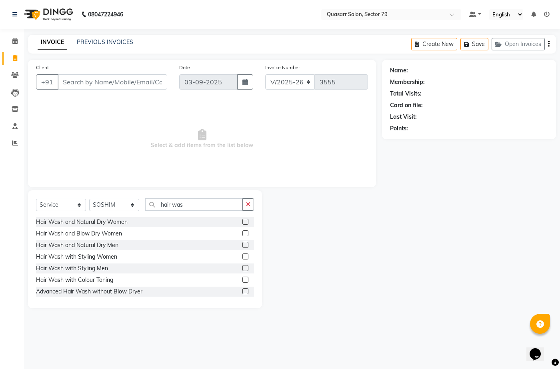
drag, startPoint x: 240, startPoint y: 233, endPoint x: 236, endPoint y: 215, distance: 18.0
click at [242, 232] on label at bounding box center [245, 233] width 6 height 6
click at [242, 232] on input "checkbox" at bounding box center [244, 233] width 5 height 5
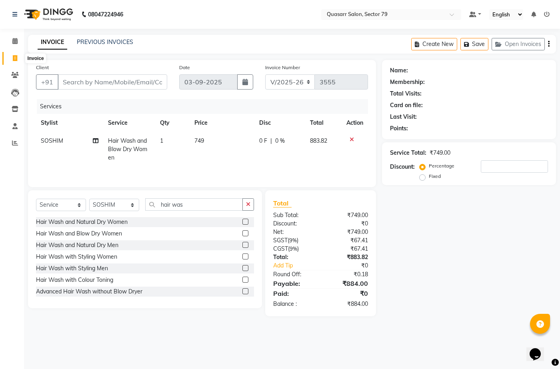
click at [17, 55] on icon at bounding box center [15, 58] width 4 height 6
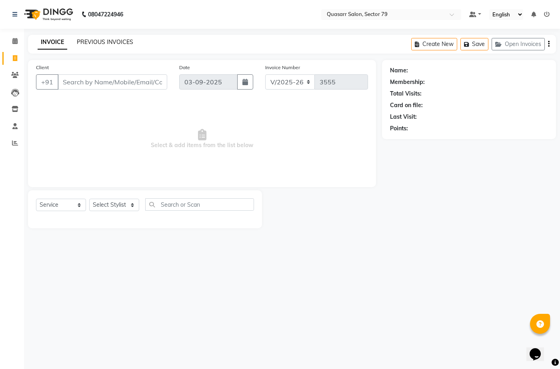
click at [93, 42] on link "PREVIOUS INVOICES" at bounding box center [105, 41] width 56 height 7
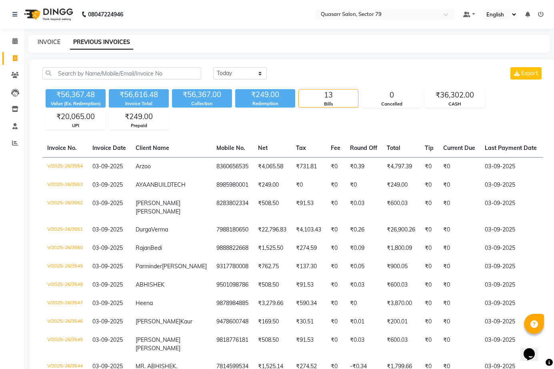
click at [47, 44] on link "INVOICE" at bounding box center [49, 41] width 23 height 7
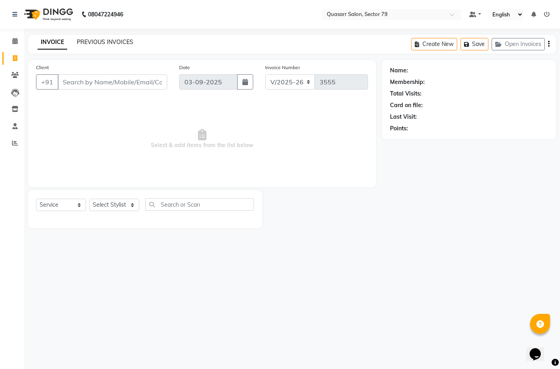
click at [85, 44] on link "PREVIOUS INVOICES" at bounding box center [105, 41] width 56 height 7
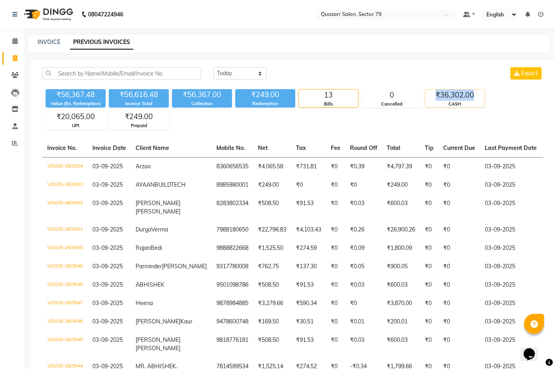
drag, startPoint x: 434, startPoint y: 92, endPoint x: 480, endPoint y: 95, distance: 46.1
click at [480, 95] on div "₹36,302.00" at bounding box center [454, 95] width 59 height 11
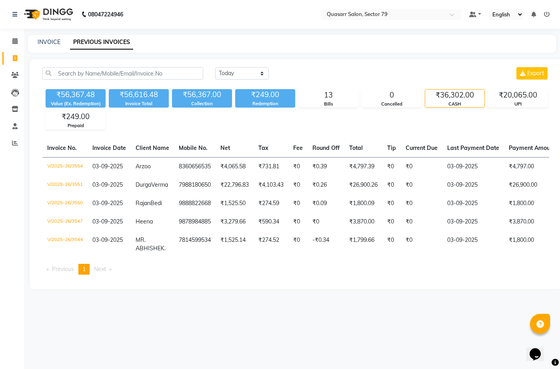
click at [328, 275] on ul "Previous page 1 / 1 You're on page 1 Next page" at bounding box center [295, 269] width 507 height 11
click at [92, 124] on div "Prepaid" at bounding box center [75, 125] width 59 height 7
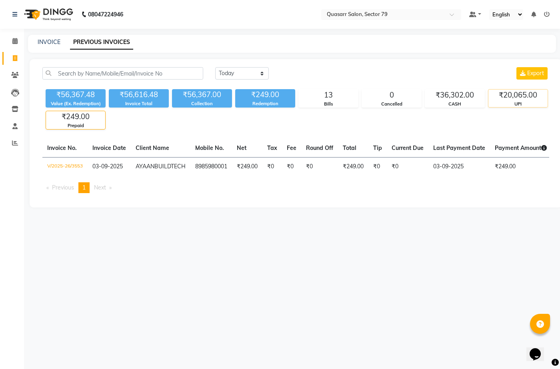
click at [537, 97] on div "₹20,065.00" at bounding box center [517, 95] width 59 height 11
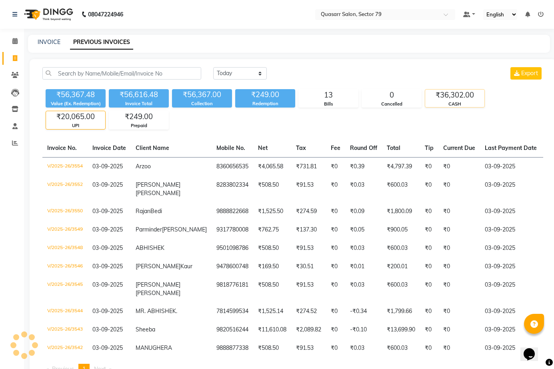
click at [478, 102] on div "CASH" at bounding box center [454, 104] width 59 height 7
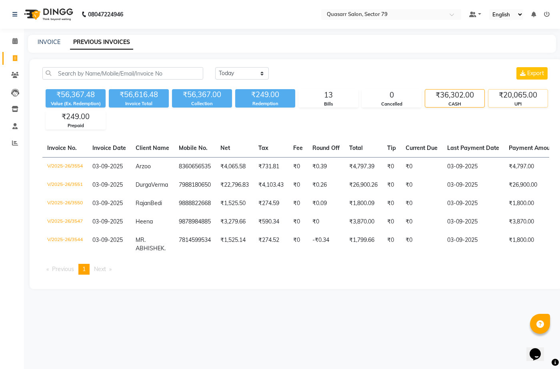
click at [503, 96] on div "₹20,065.00" at bounding box center [517, 95] width 59 height 11
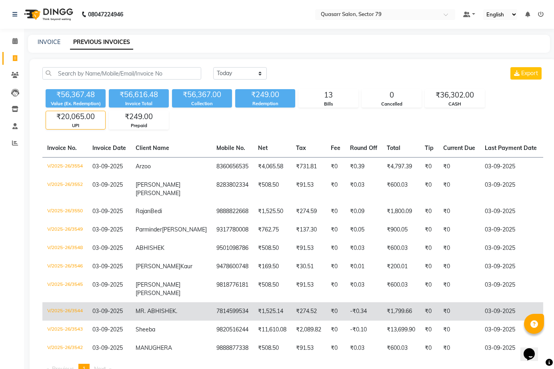
scroll to position [70, 0]
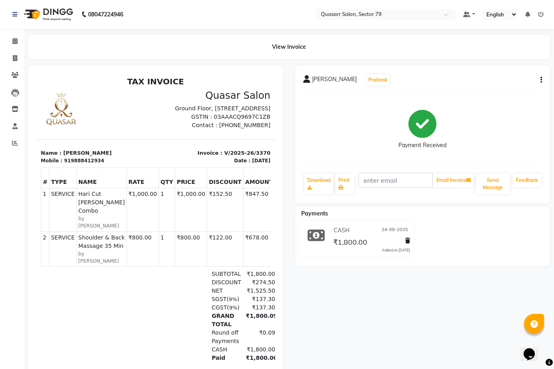
scroll to position [6, 0]
